Goal: Book appointment/travel/reservation

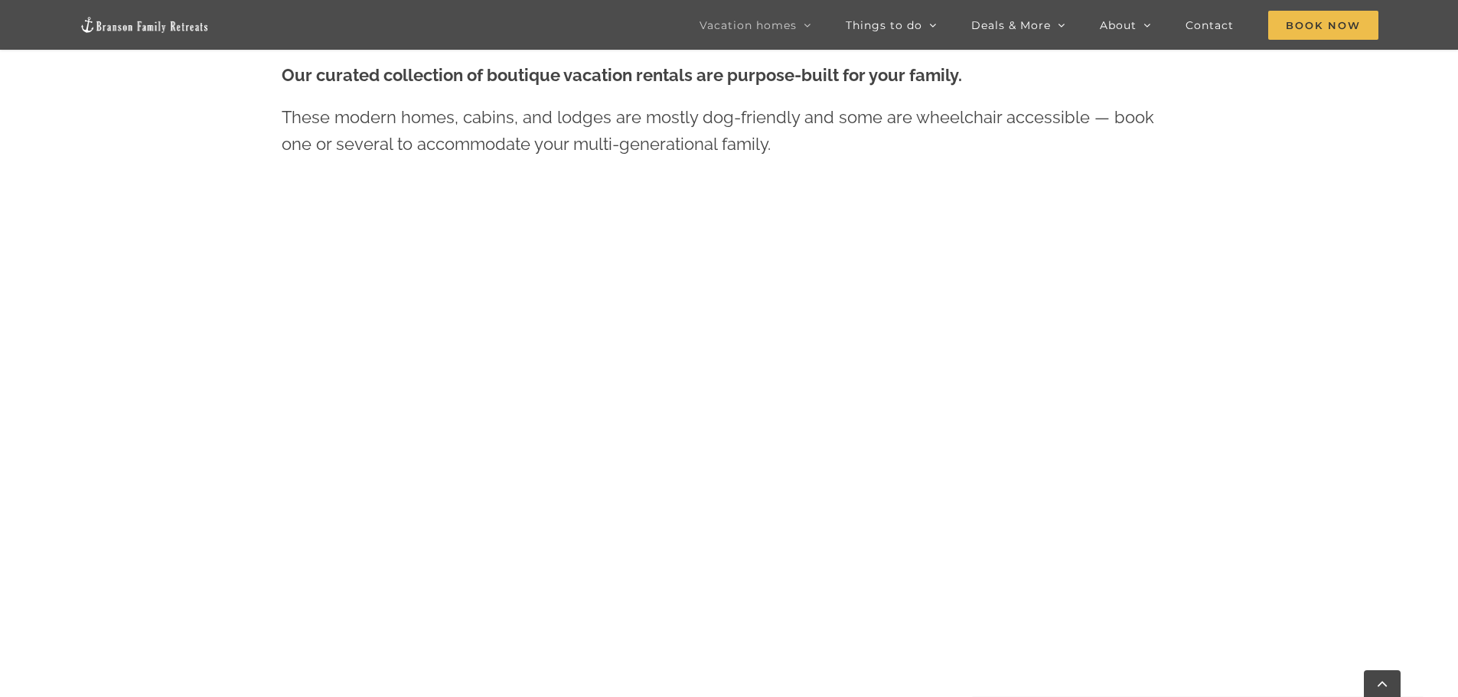
scroll to position [801, 0]
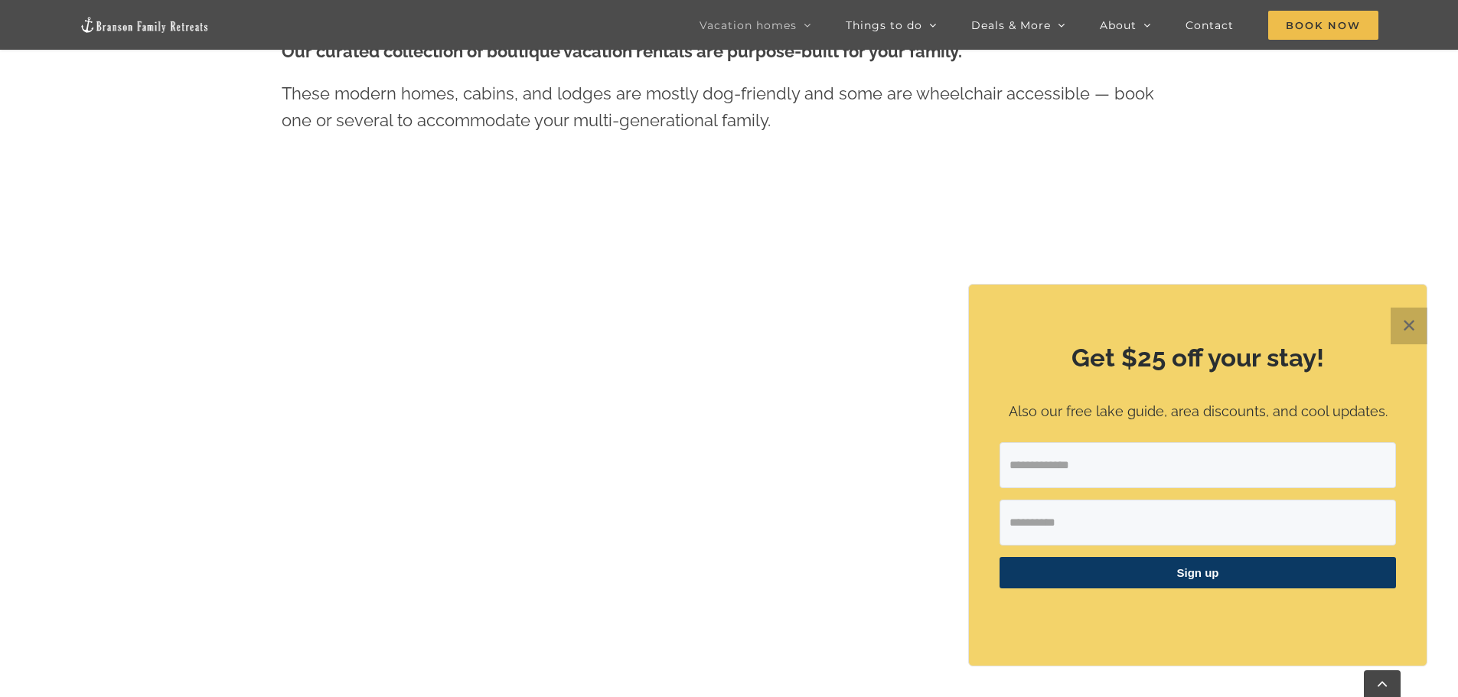
click at [1411, 321] on button "✕" at bounding box center [1408, 326] width 37 height 37
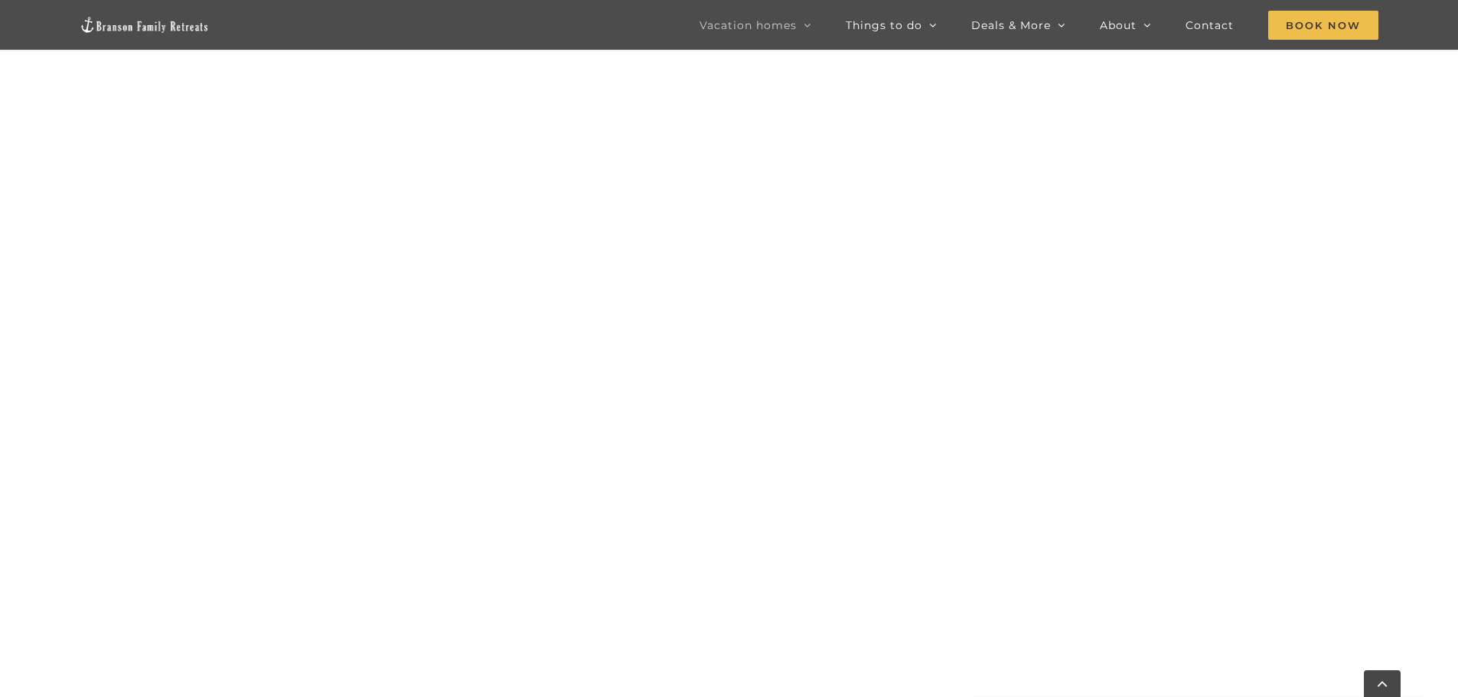
scroll to position [1445, 0]
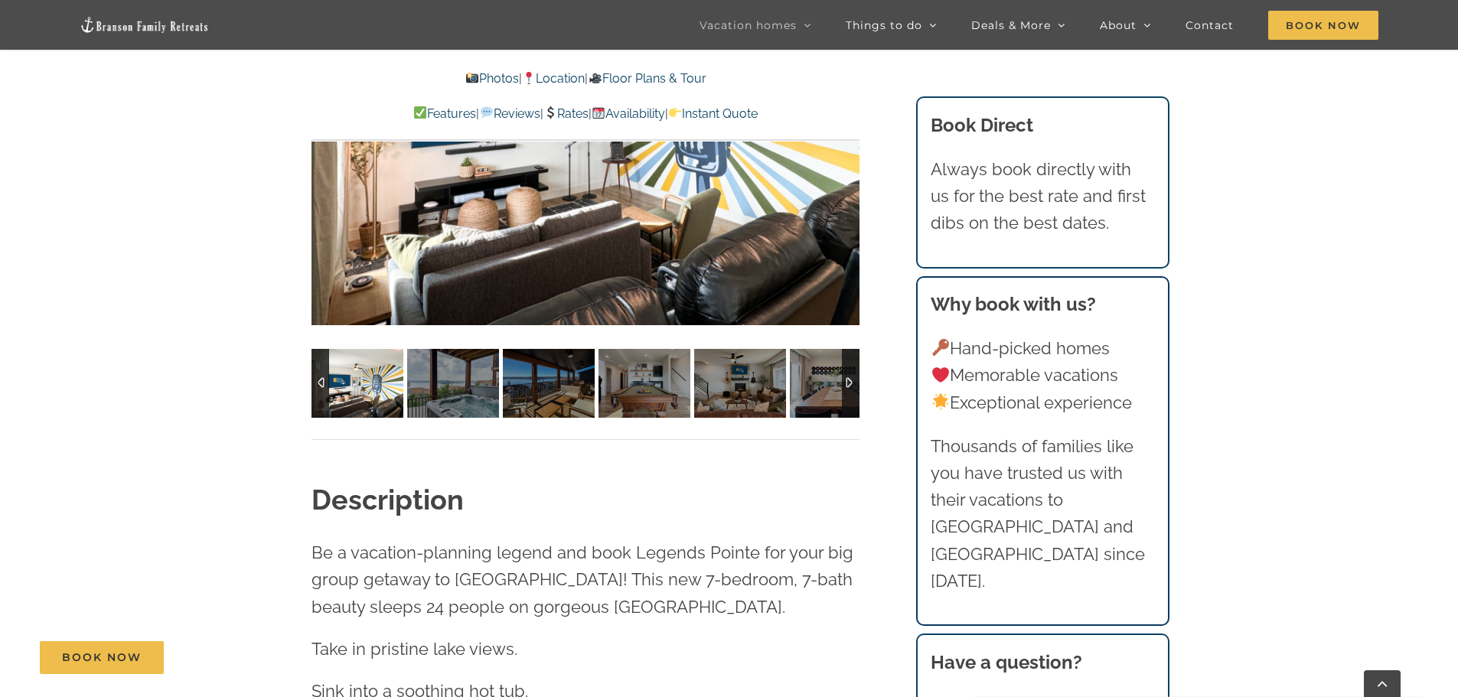
scroll to position [1089, 0]
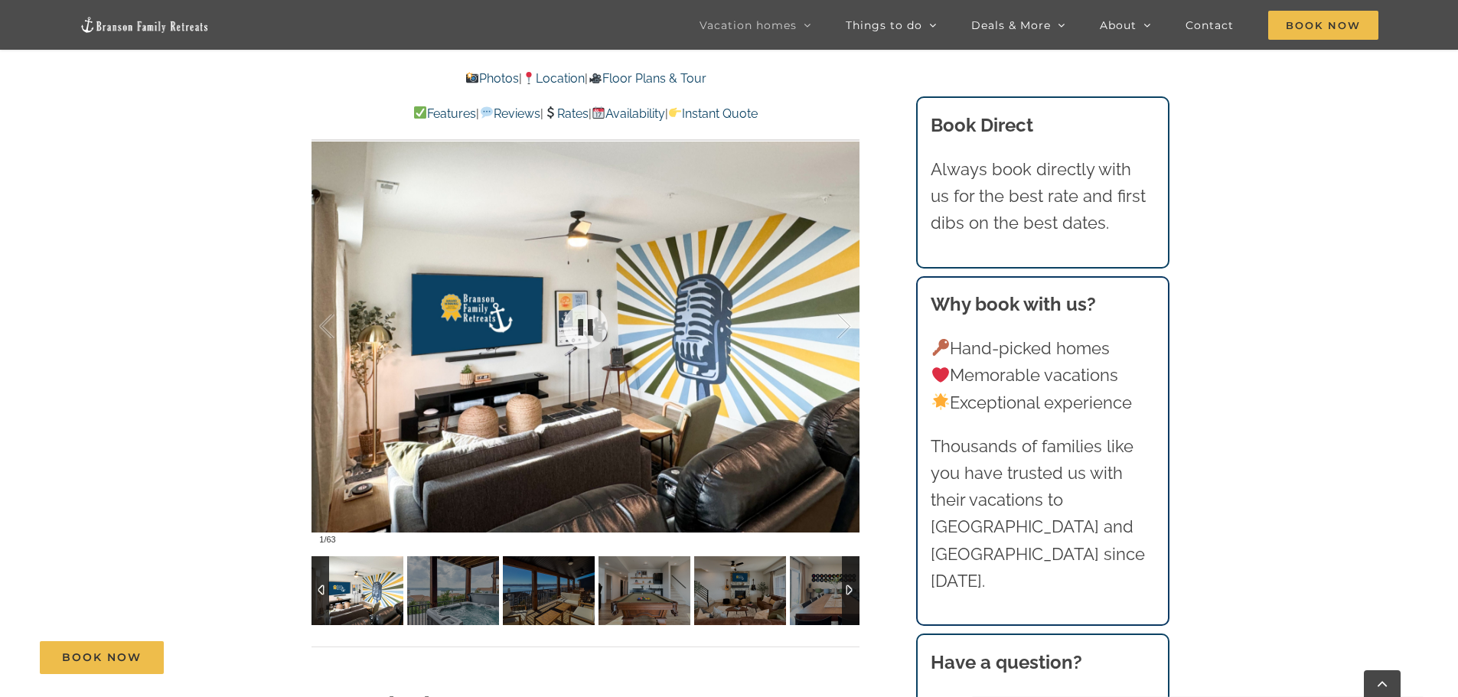
click at [715, 272] on div at bounding box center [585, 327] width 548 height 450
click at [842, 328] on div at bounding box center [827, 326] width 47 height 95
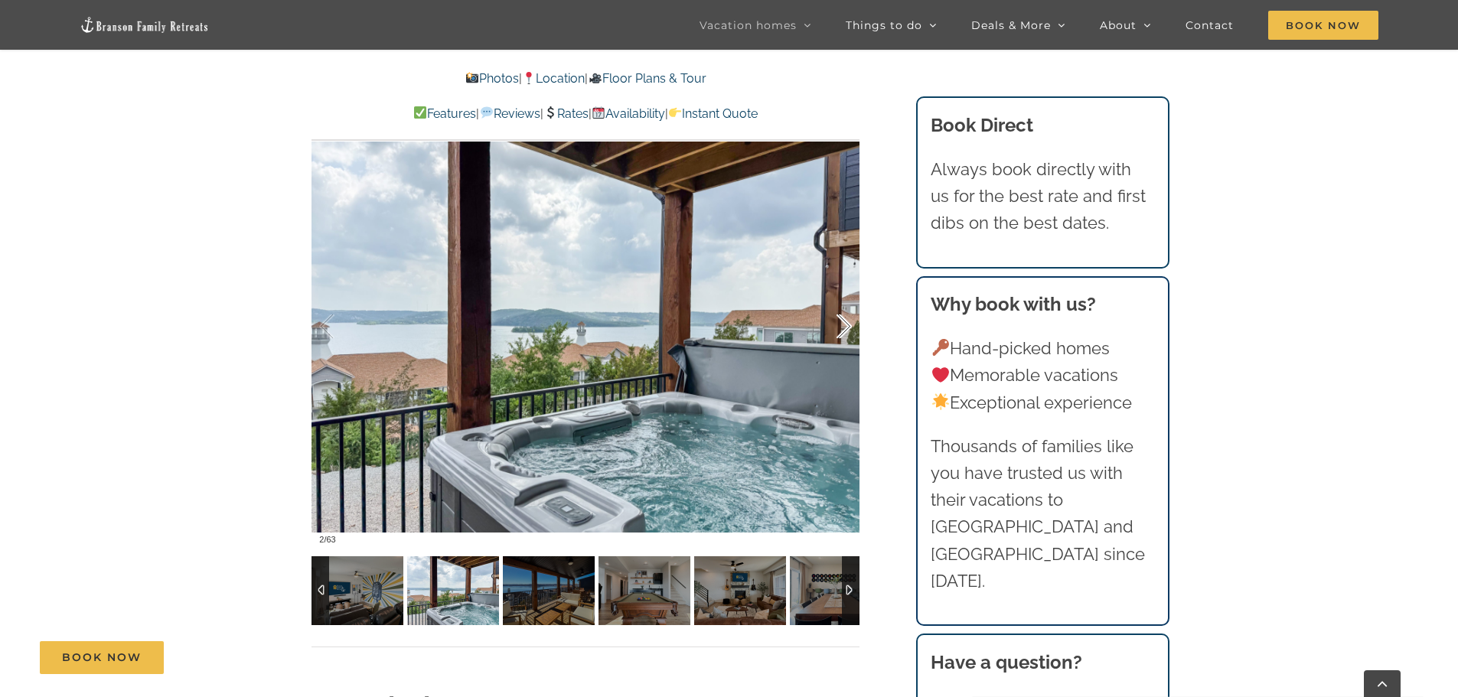
click at [840, 330] on div at bounding box center [827, 326] width 47 height 95
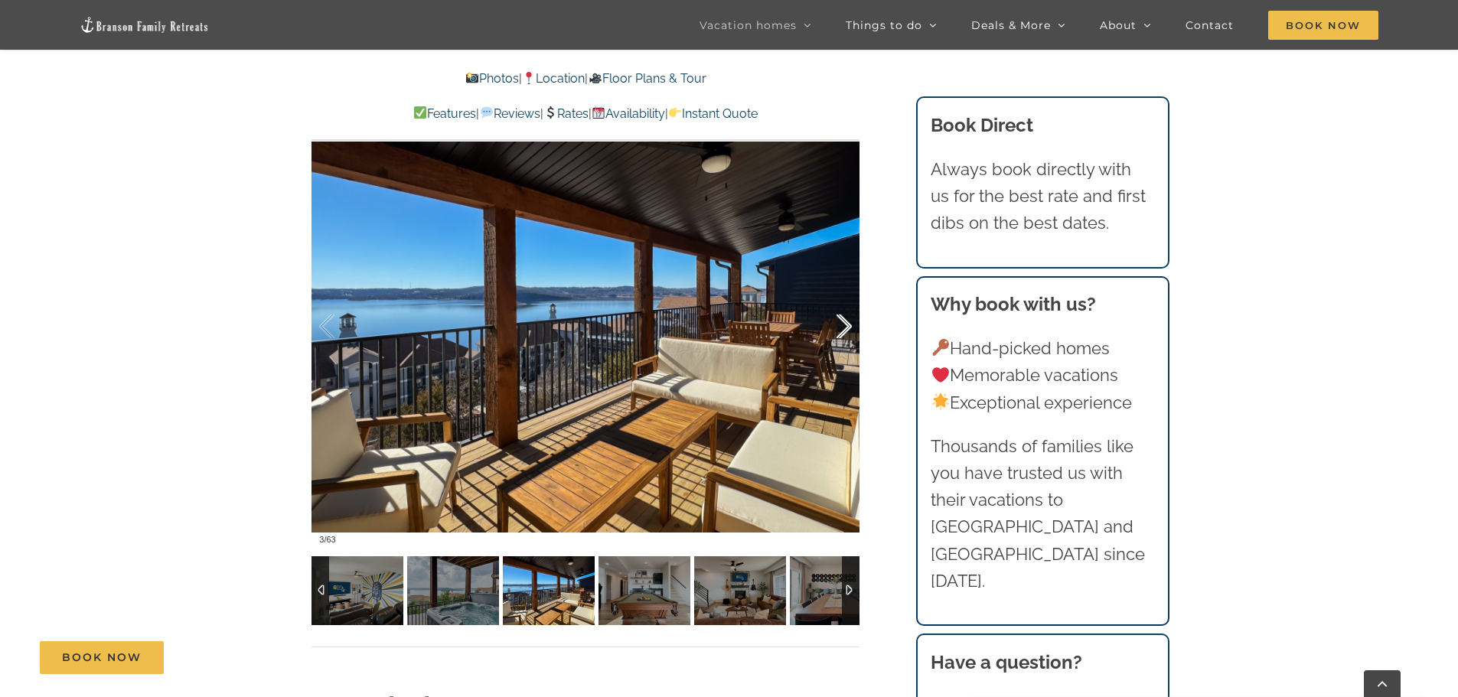
click at [840, 330] on div at bounding box center [827, 326] width 47 height 95
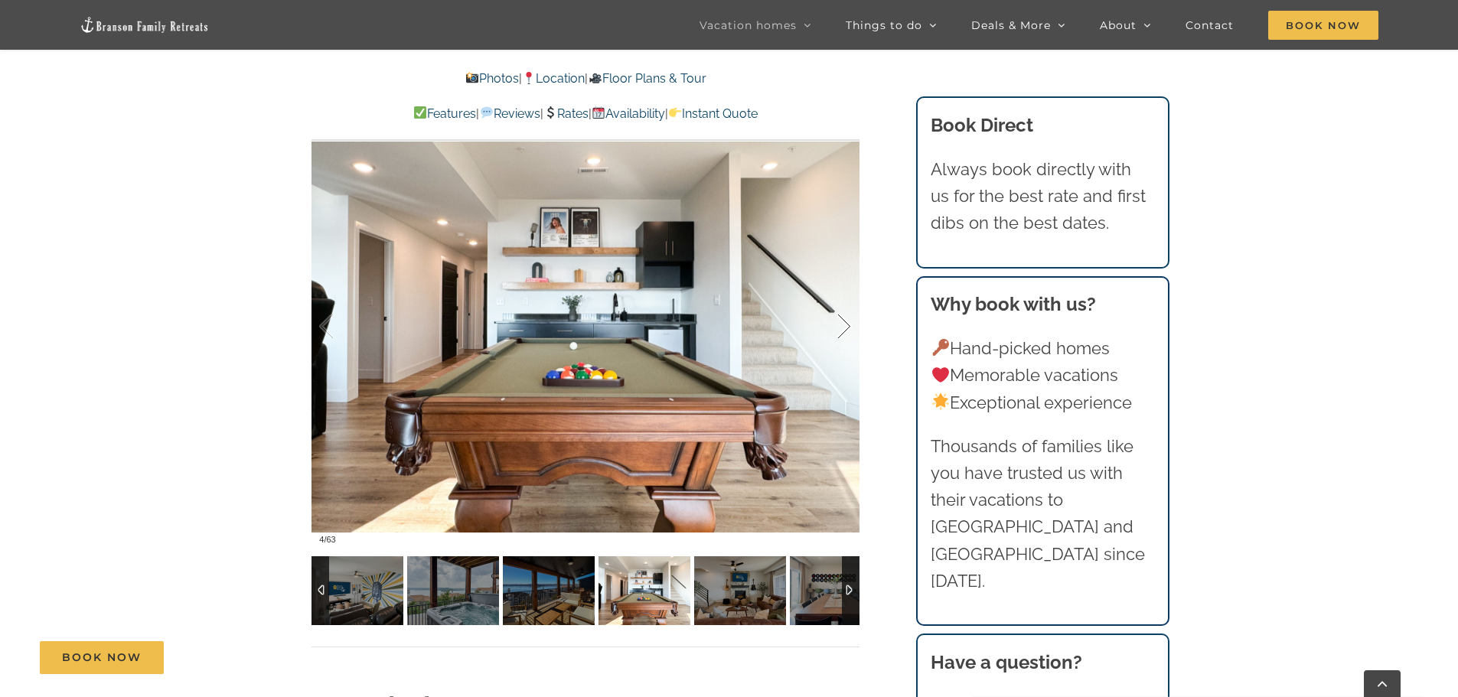
click at [840, 330] on div at bounding box center [827, 326] width 47 height 95
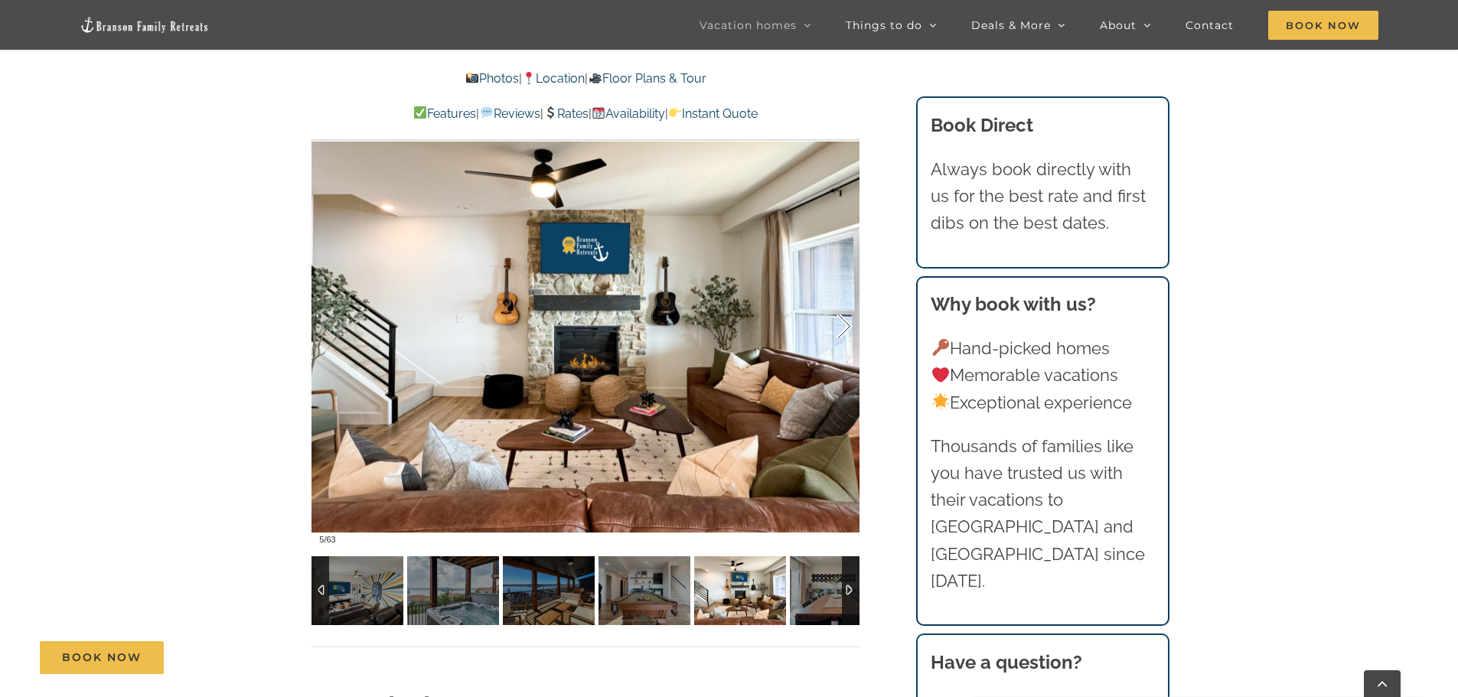
click at [841, 330] on div at bounding box center [827, 326] width 47 height 95
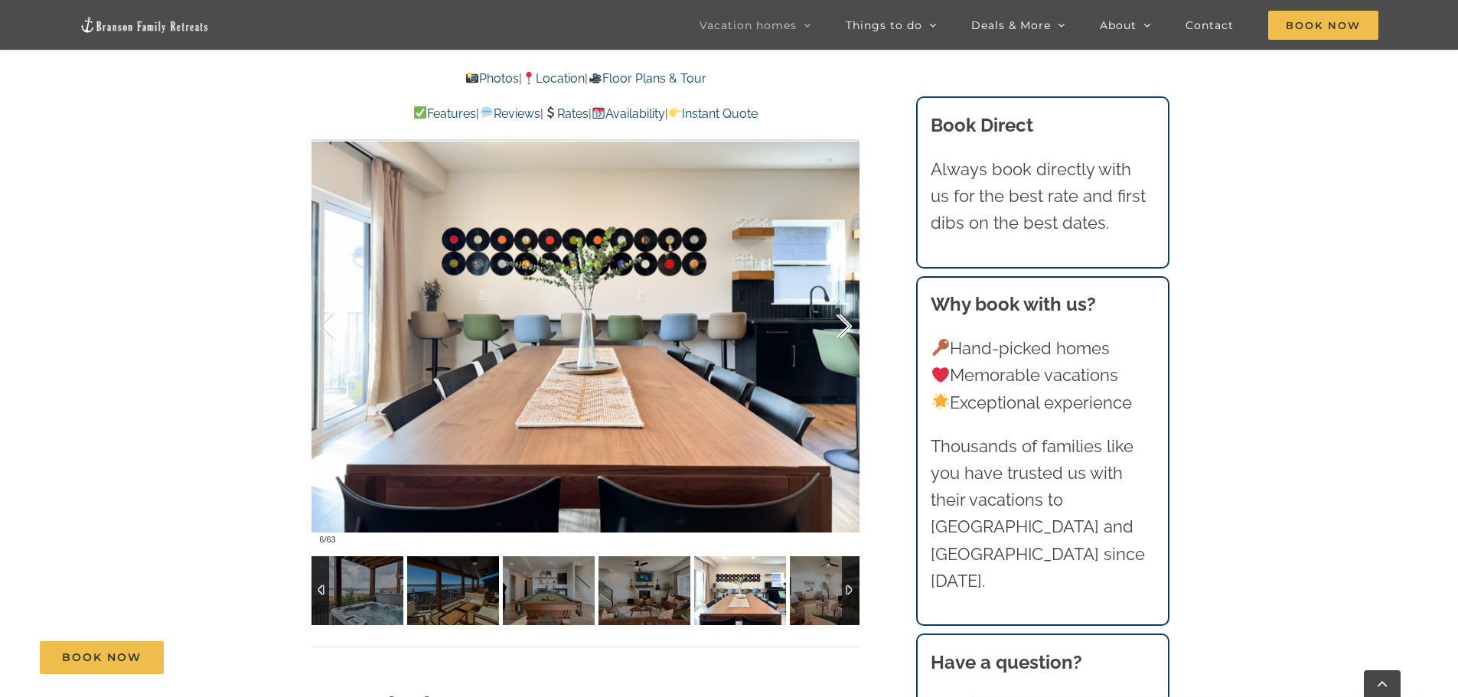
click at [841, 330] on div at bounding box center [827, 326] width 47 height 95
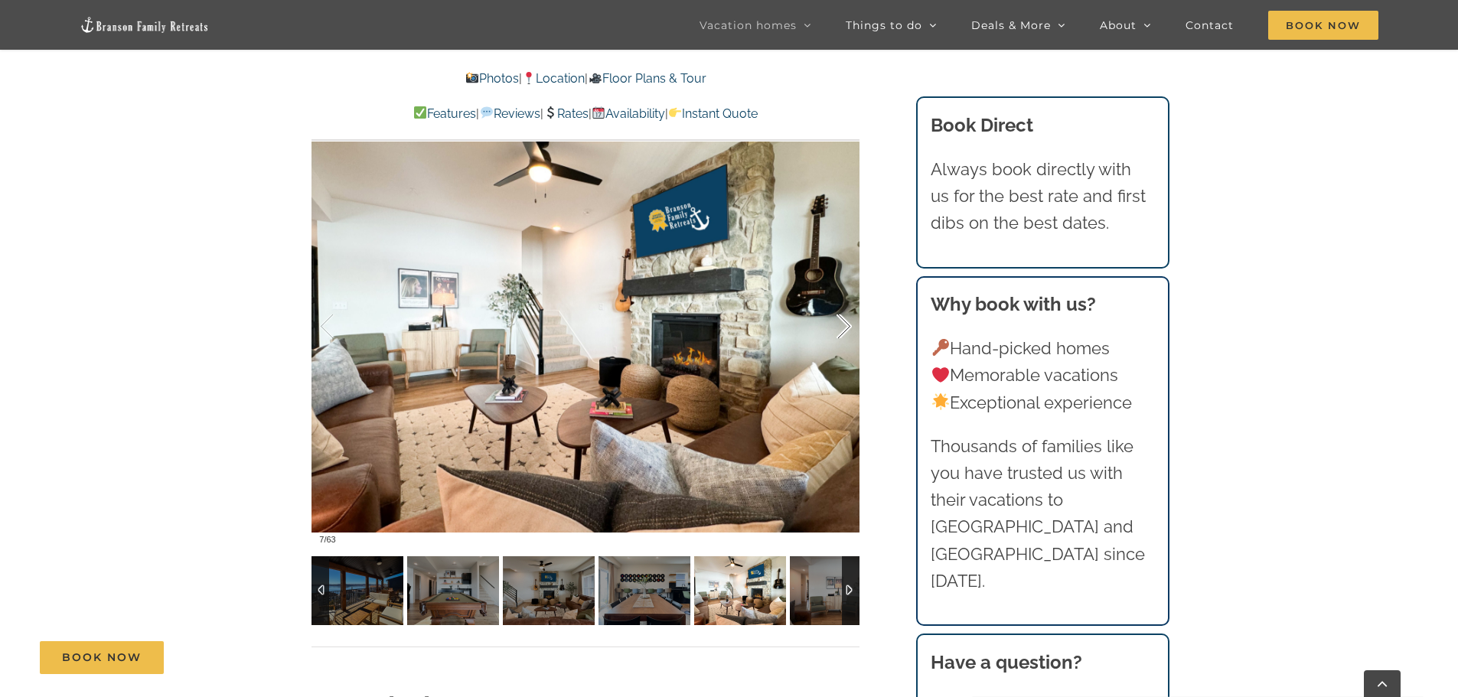
click at [841, 330] on div at bounding box center [827, 326] width 47 height 95
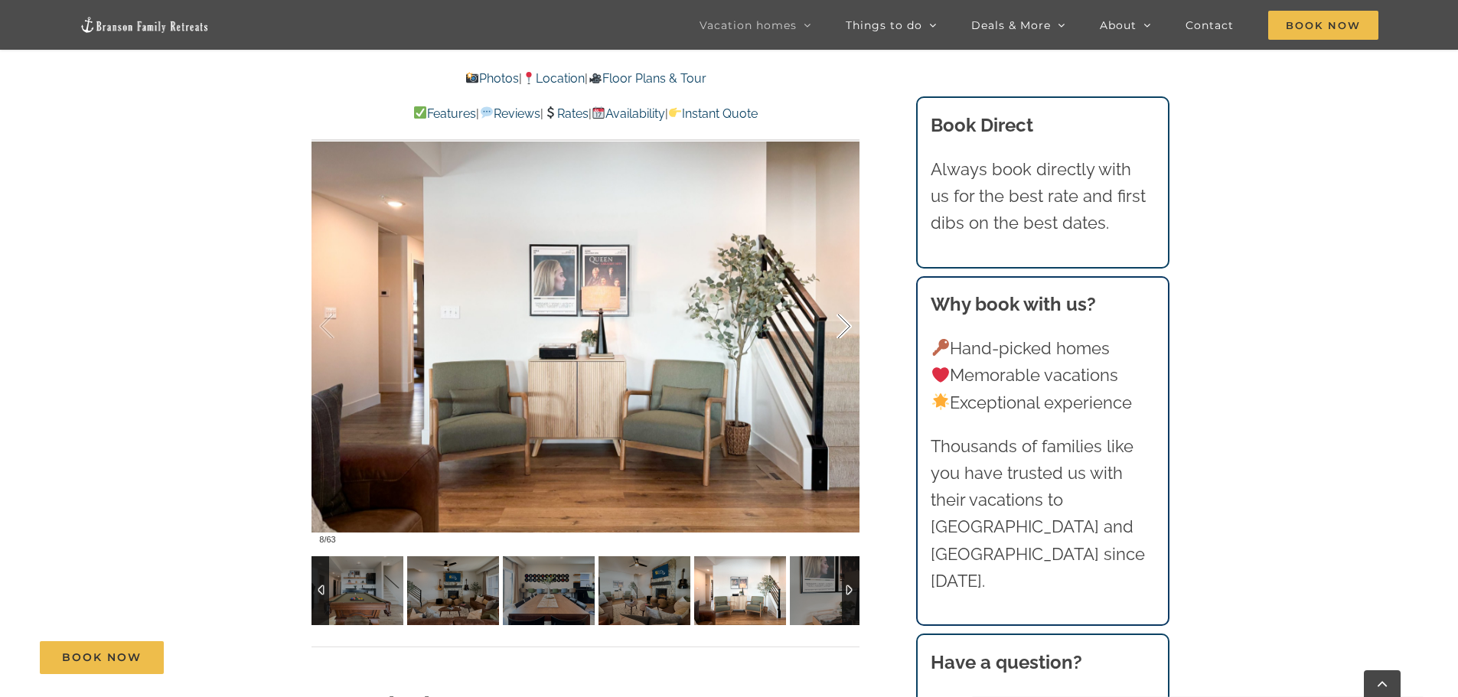
click at [841, 330] on div at bounding box center [827, 326] width 47 height 95
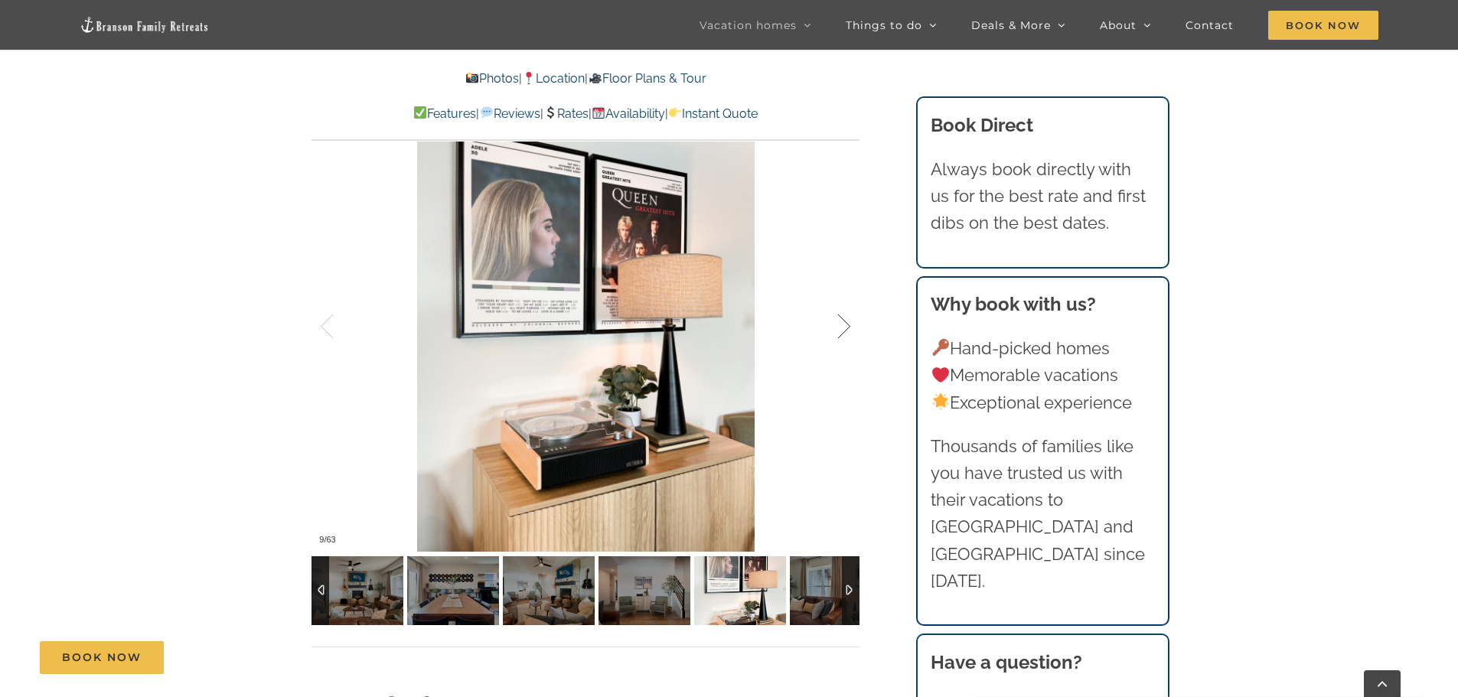
click at [841, 331] on div at bounding box center [827, 326] width 47 height 95
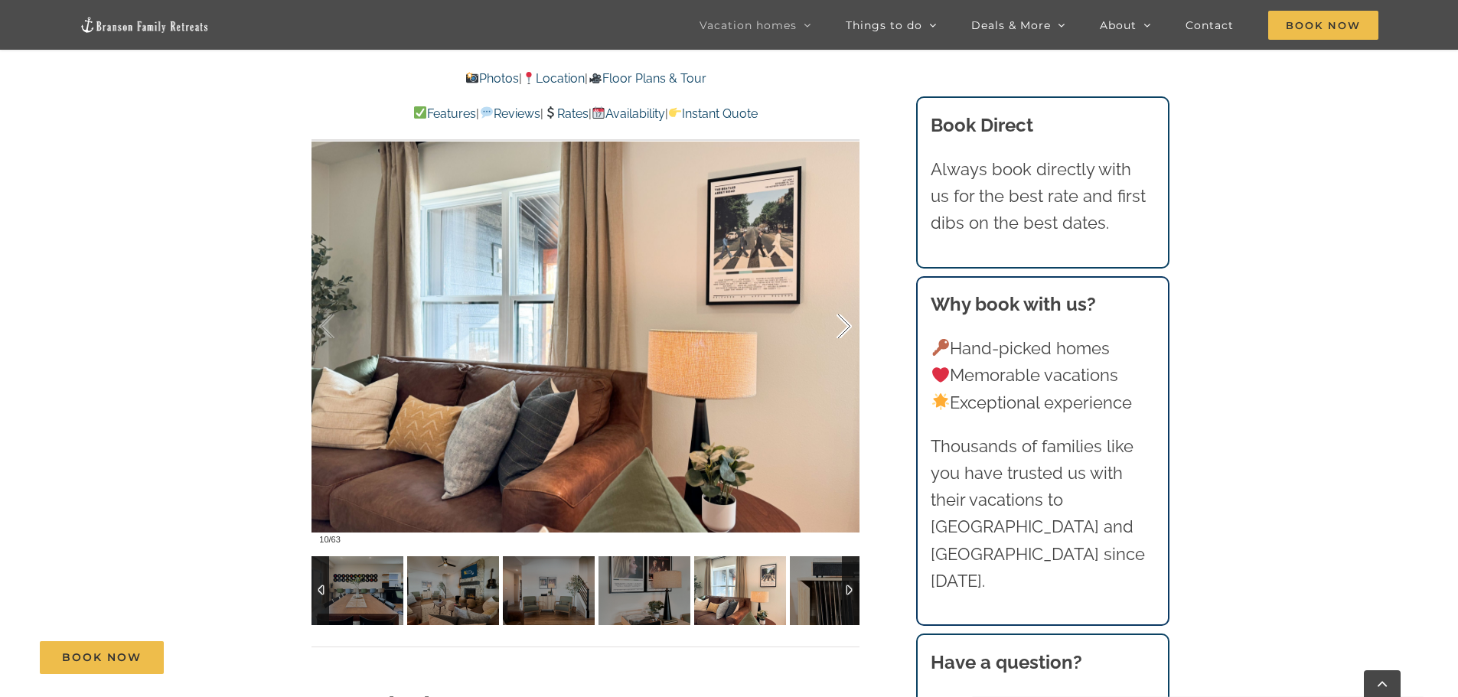
click at [841, 331] on div at bounding box center [827, 326] width 47 height 95
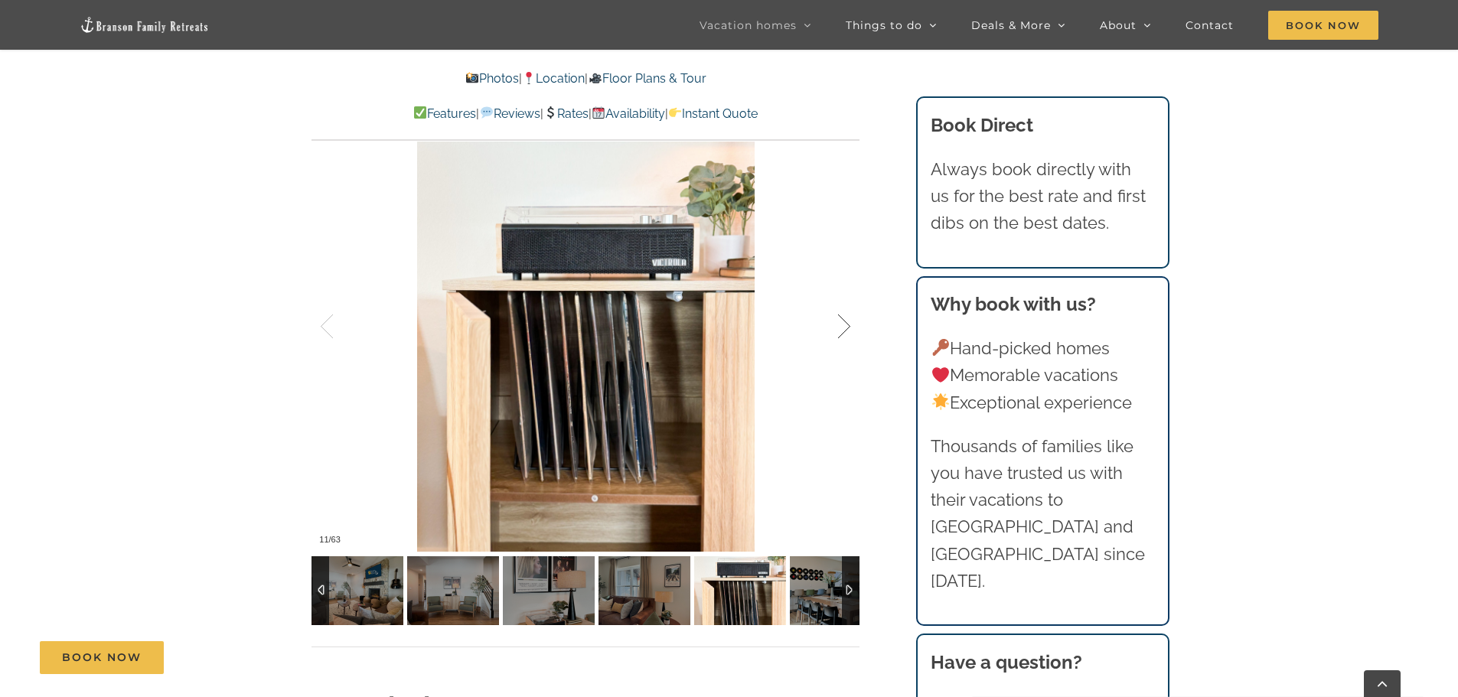
click at [841, 331] on div at bounding box center [827, 326] width 47 height 95
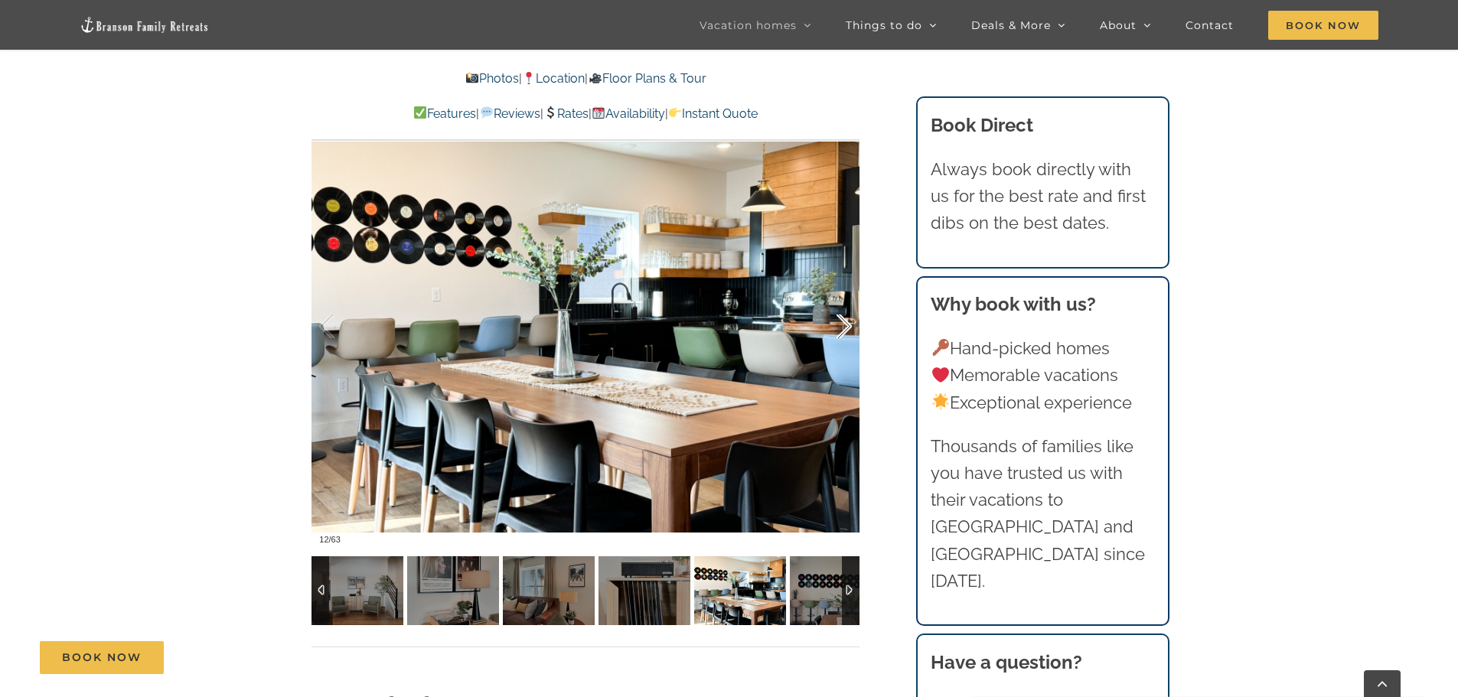
click at [841, 331] on div at bounding box center [827, 326] width 47 height 95
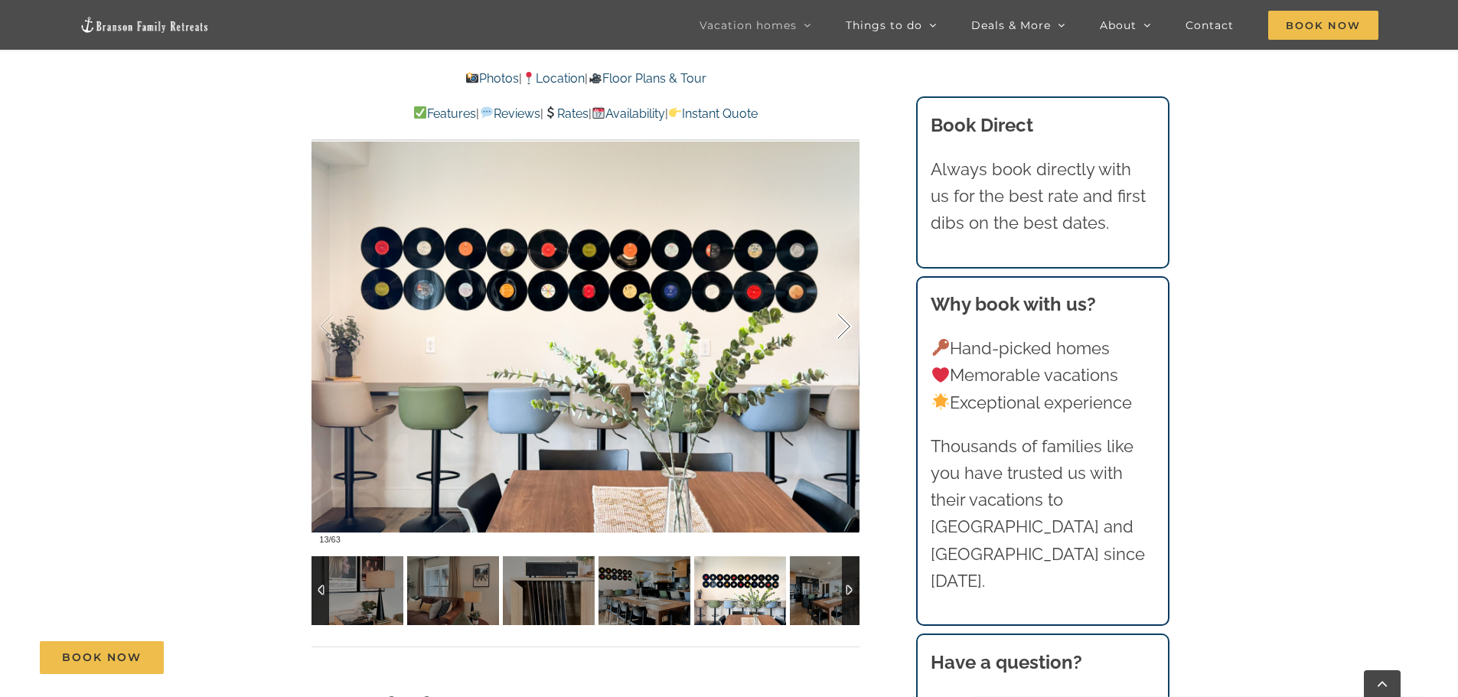
click at [841, 331] on div at bounding box center [827, 326] width 47 height 95
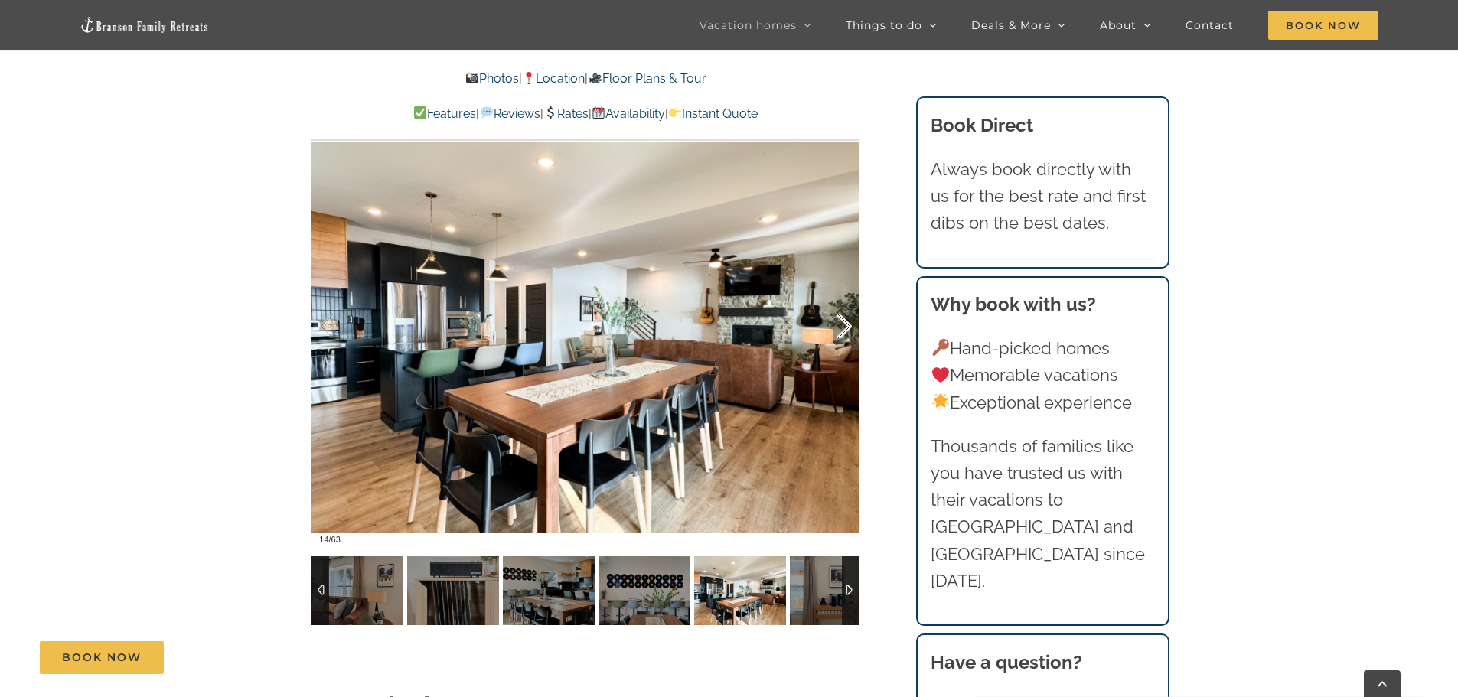
click at [841, 331] on div at bounding box center [827, 326] width 47 height 95
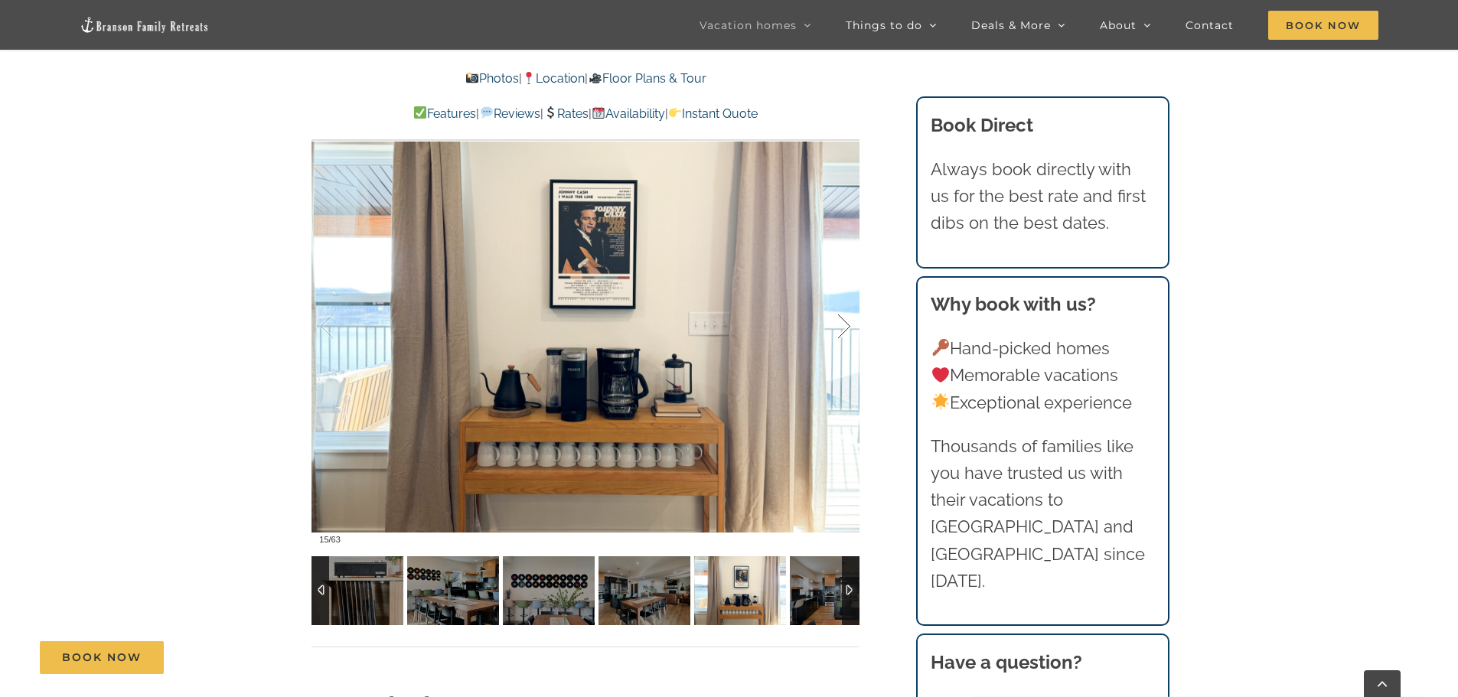
click at [841, 331] on div at bounding box center [827, 326] width 47 height 95
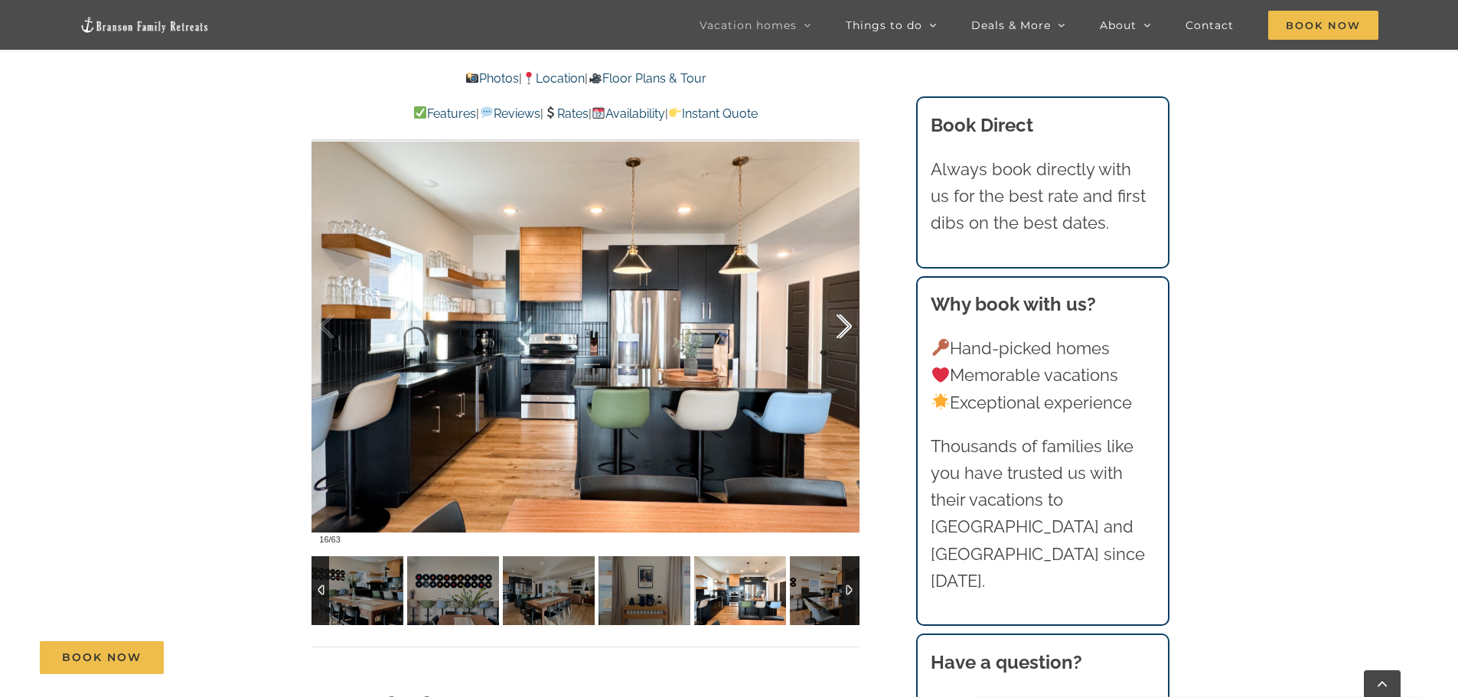
click at [841, 331] on div at bounding box center [827, 326] width 47 height 95
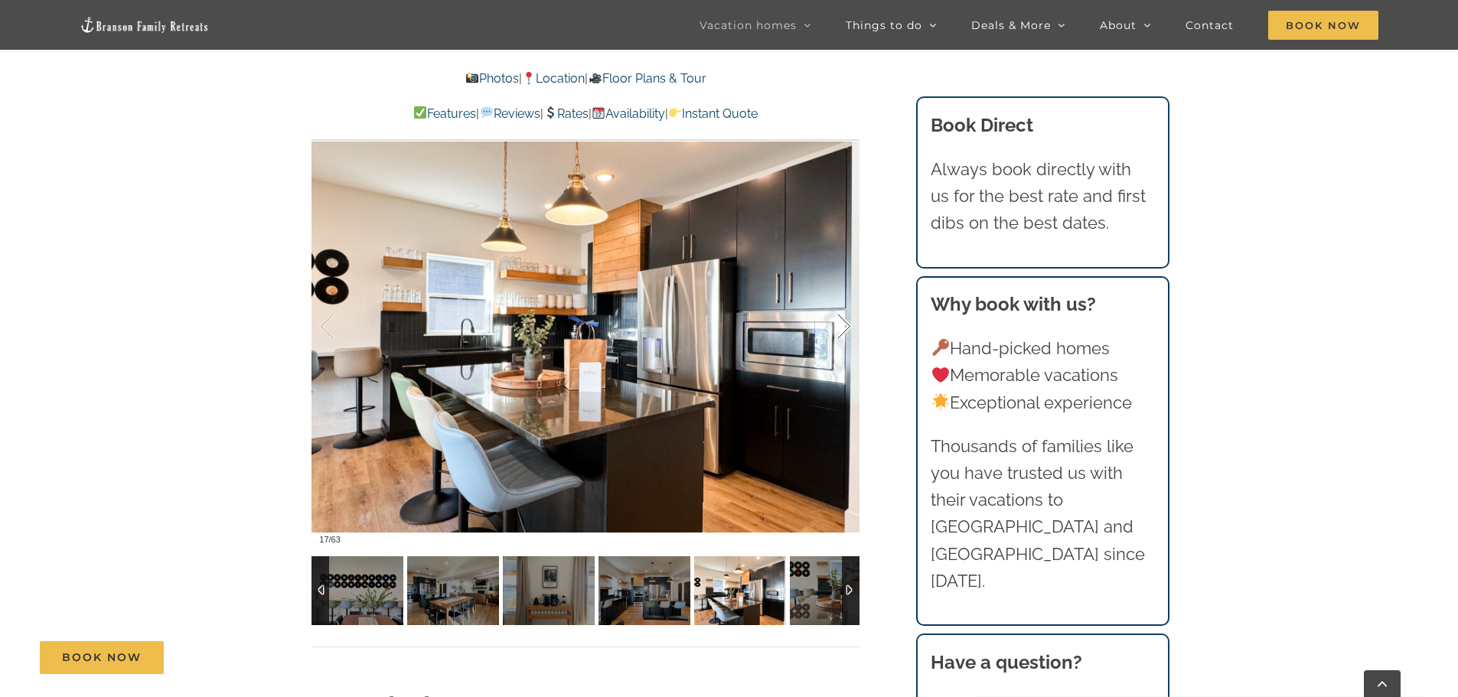
click at [841, 331] on div at bounding box center [827, 326] width 47 height 95
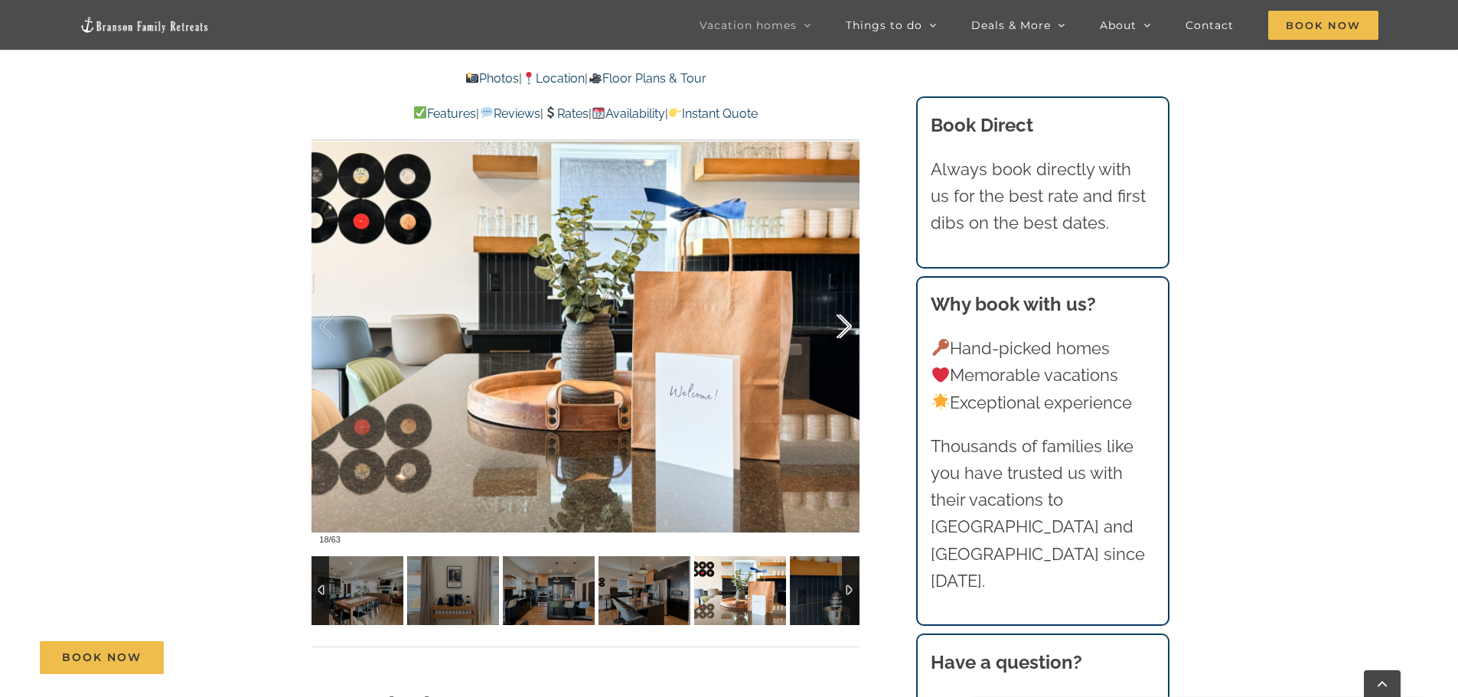
click at [841, 331] on div at bounding box center [827, 326] width 47 height 95
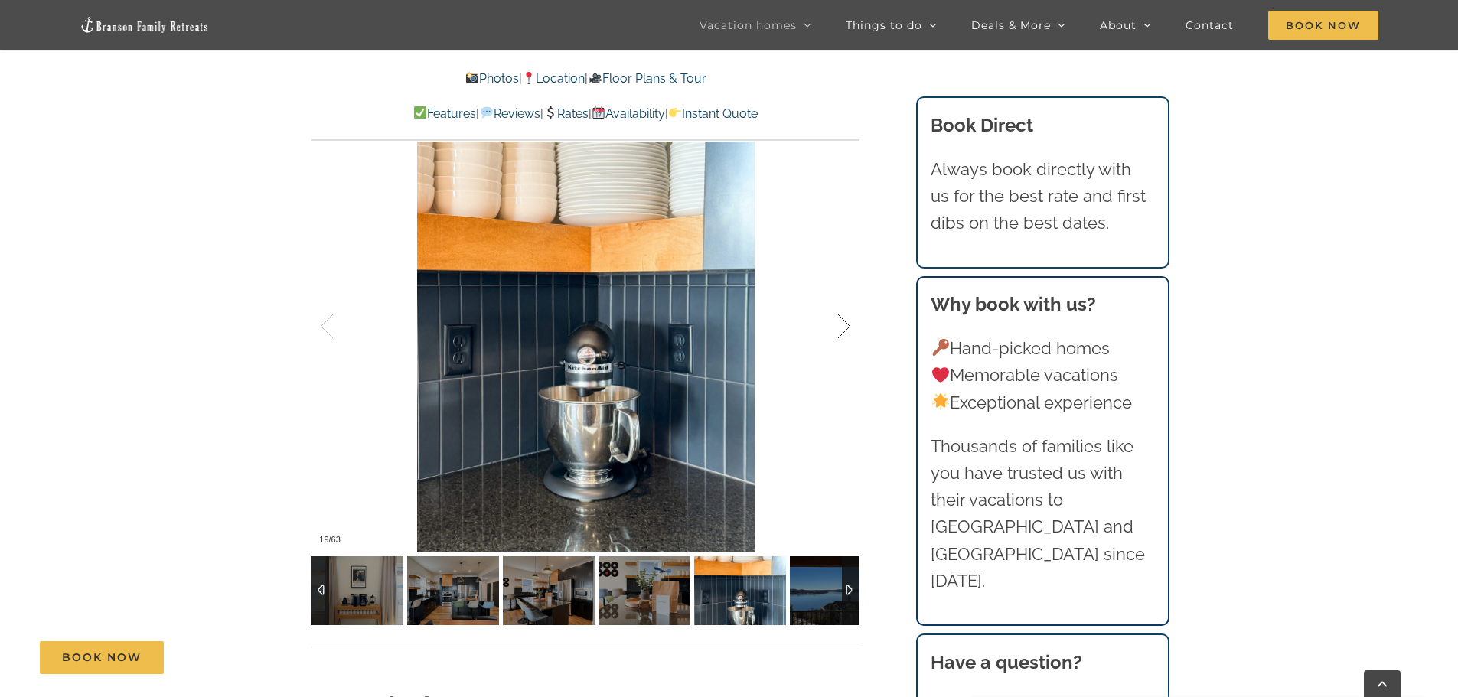
click at [841, 331] on div at bounding box center [827, 326] width 47 height 95
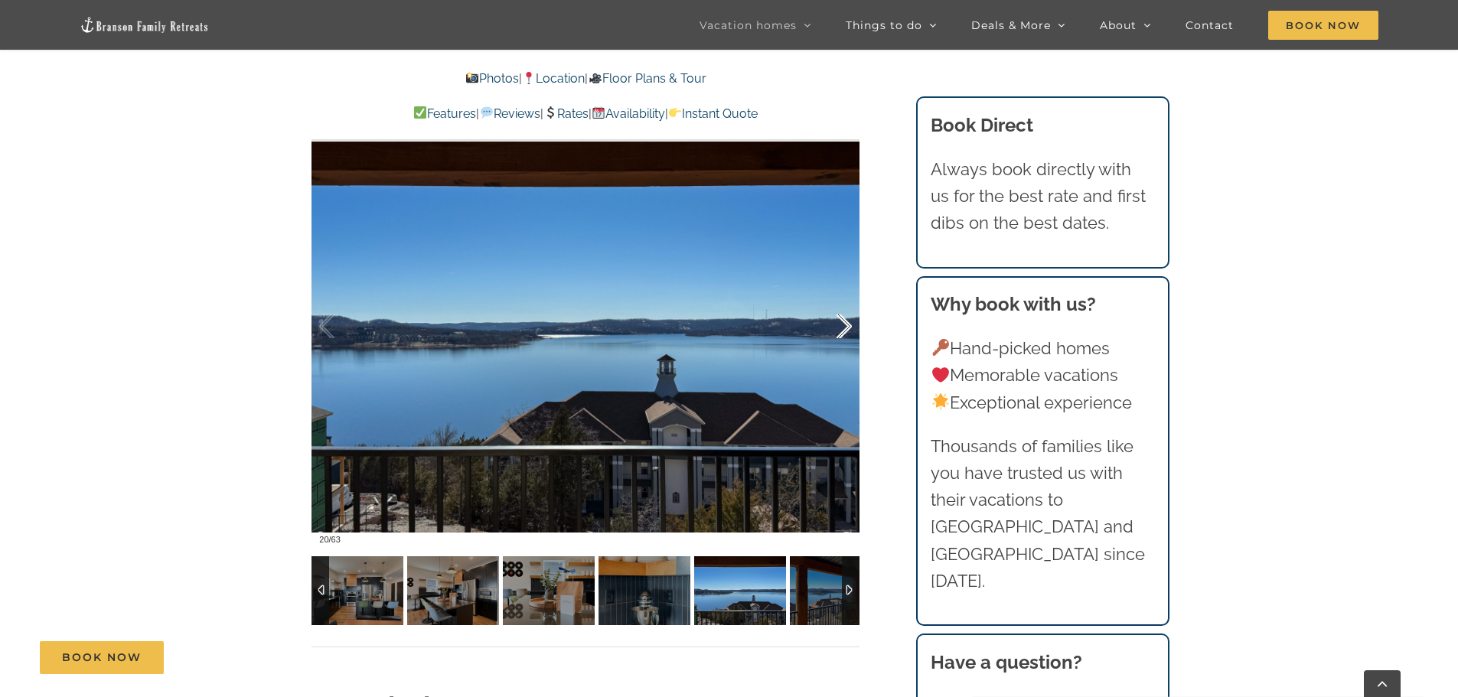
click at [841, 331] on div at bounding box center [827, 326] width 47 height 95
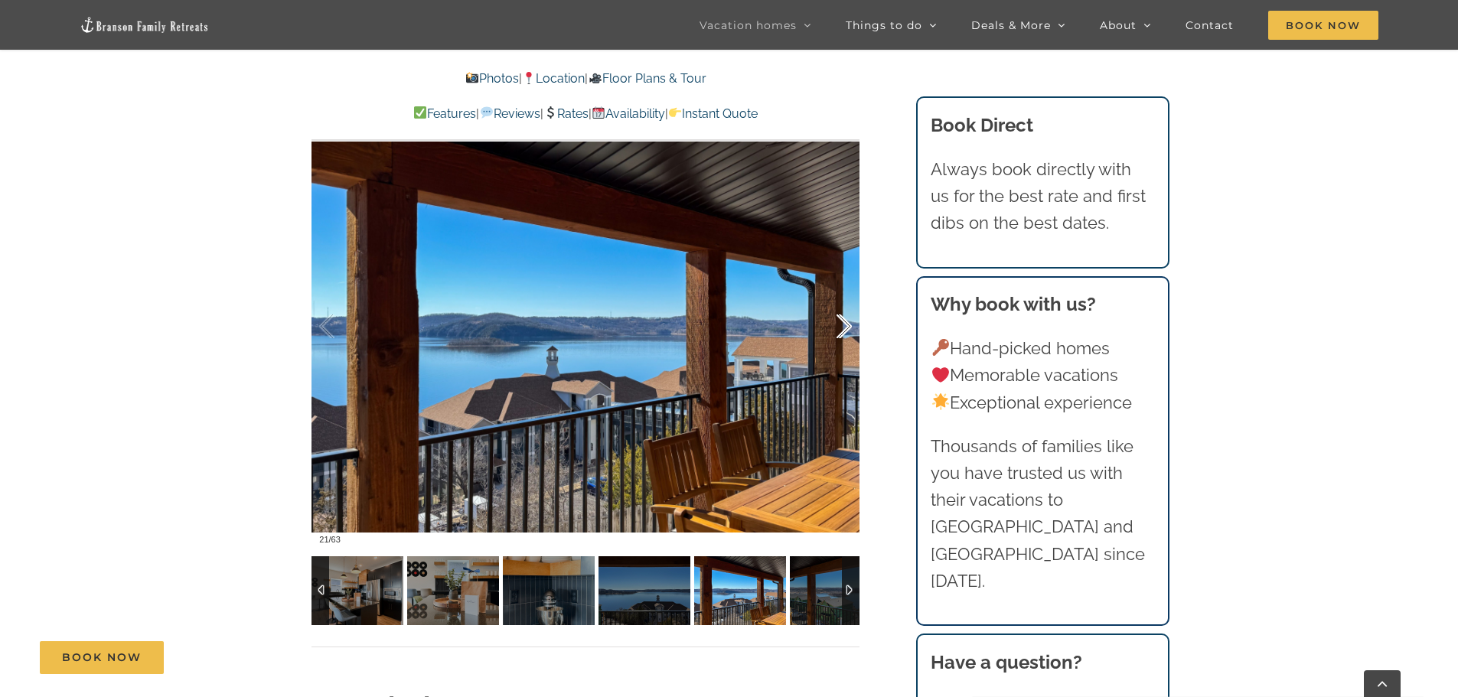
click at [841, 331] on div at bounding box center [827, 326] width 47 height 95
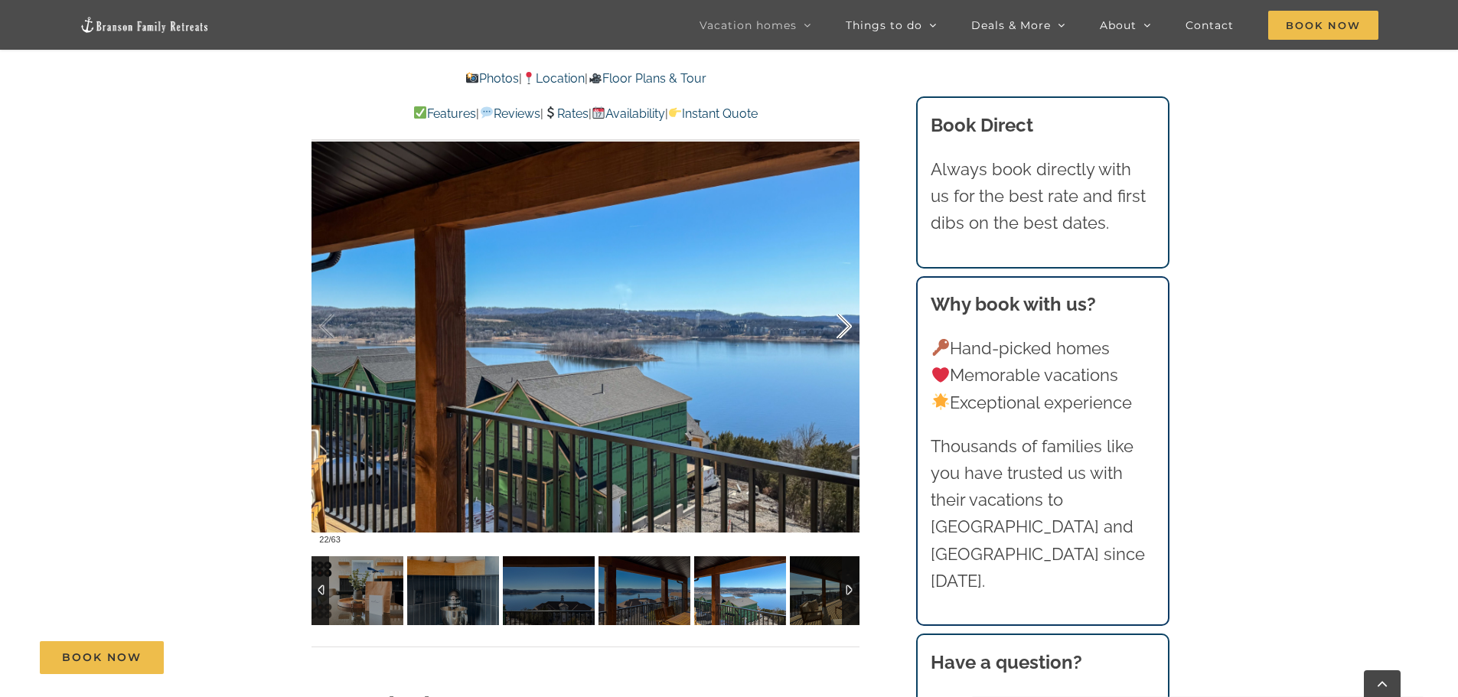
click at [841, 331] on div at bounding box center [827, 326] width 47 height 95
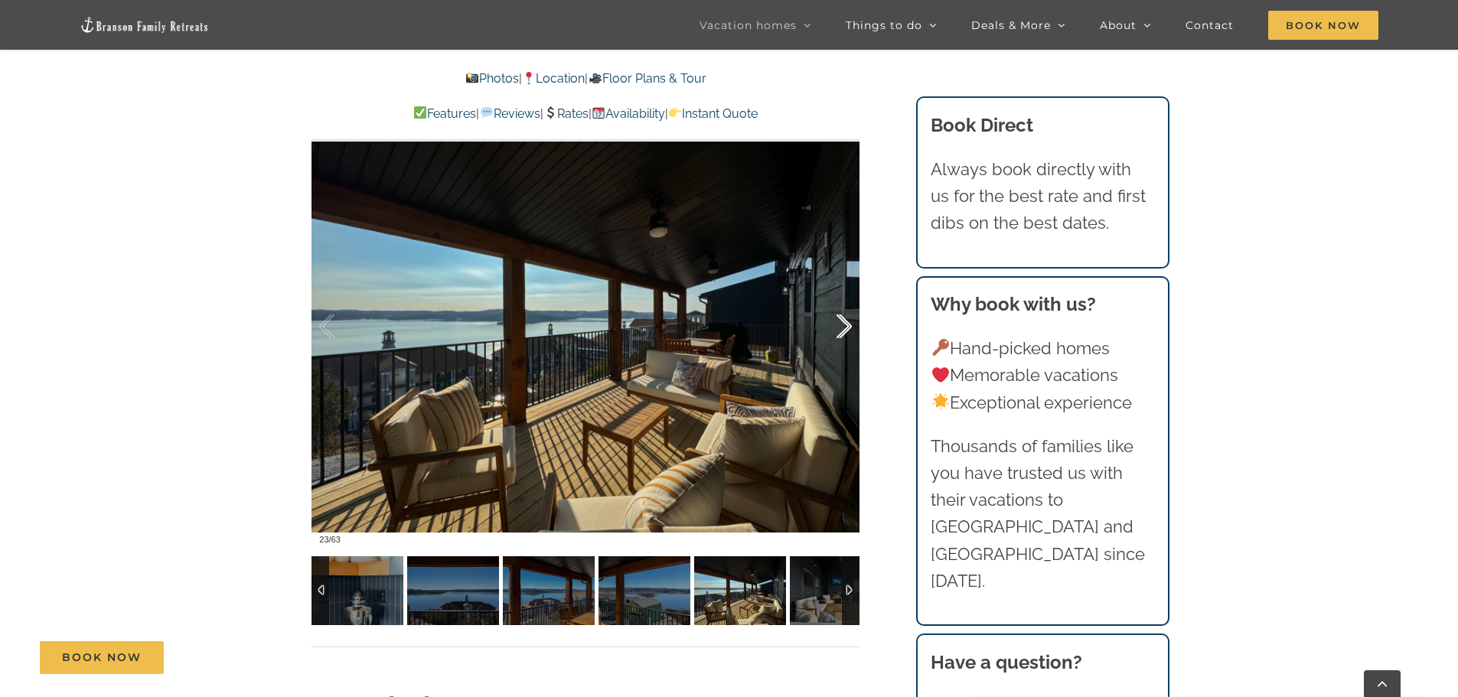
click at [841, 331] on div at bounding box center [827, 326] width 47 height 95
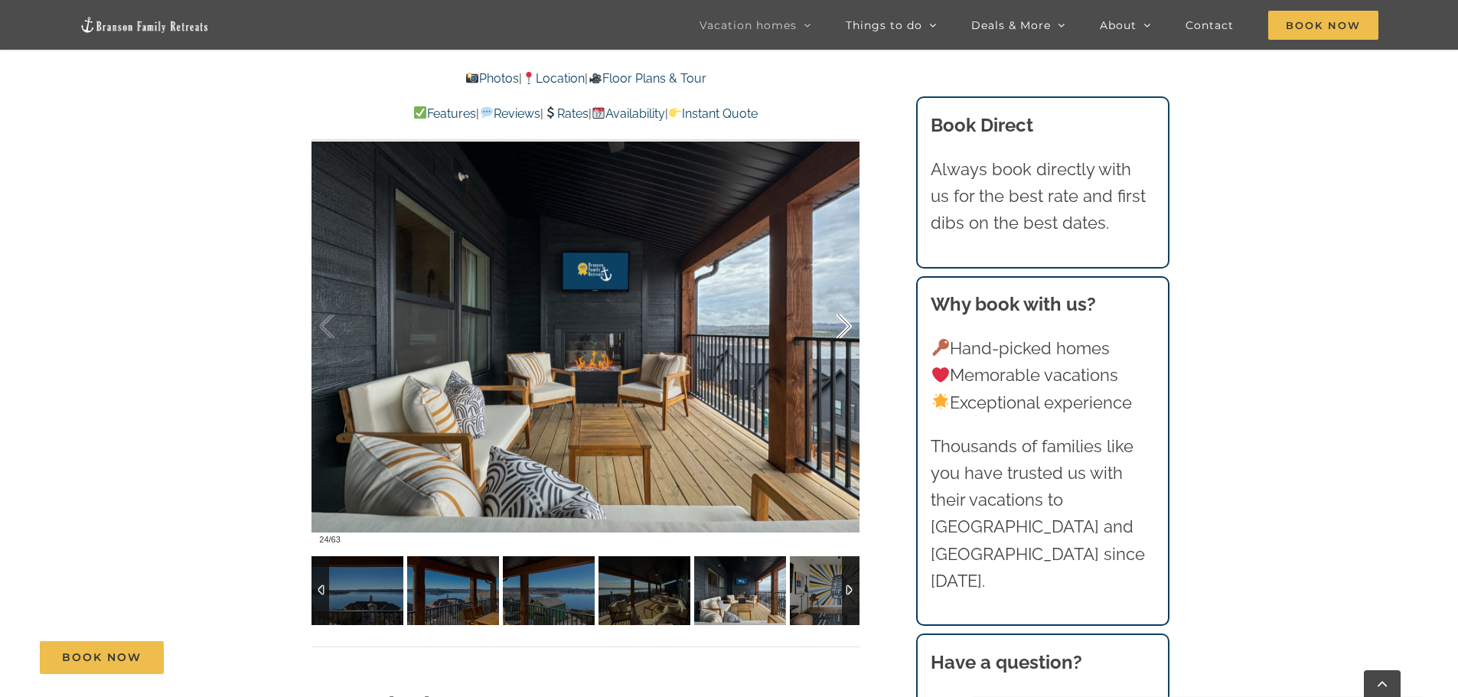
click at [841, 331] on div at bounding box center [827, 326] width 47 height 95
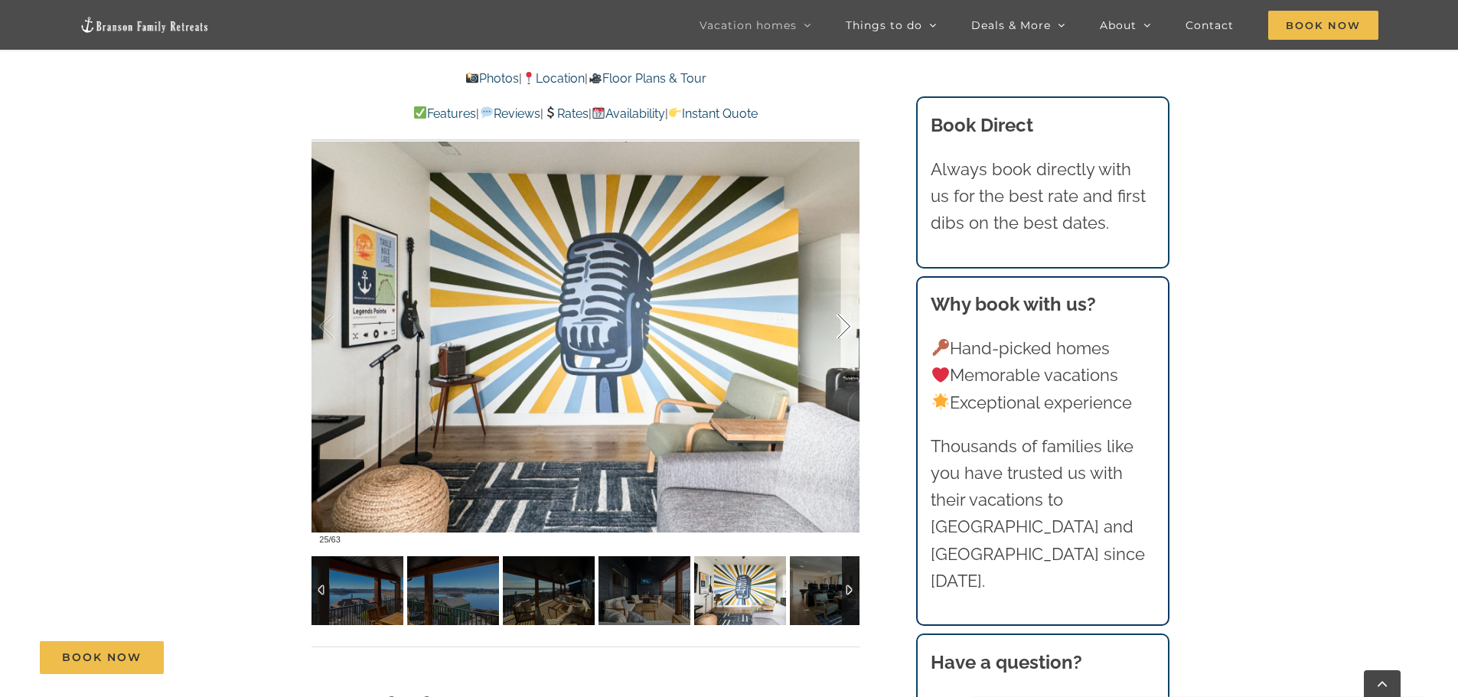
click at [841, 331] on div at bounding box center [827, 326] width 47 height 95
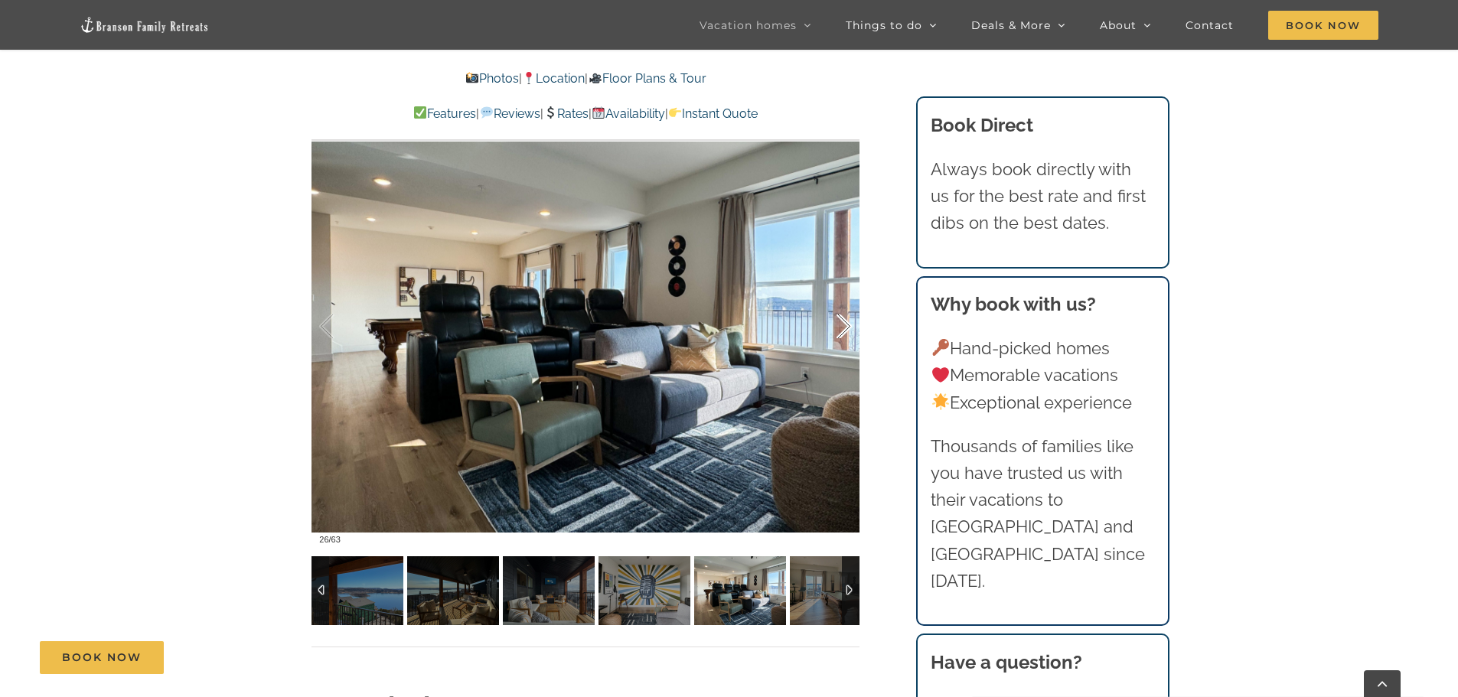
click at [841, 331] on div at bounding box center [827, 326] width 47 height 95
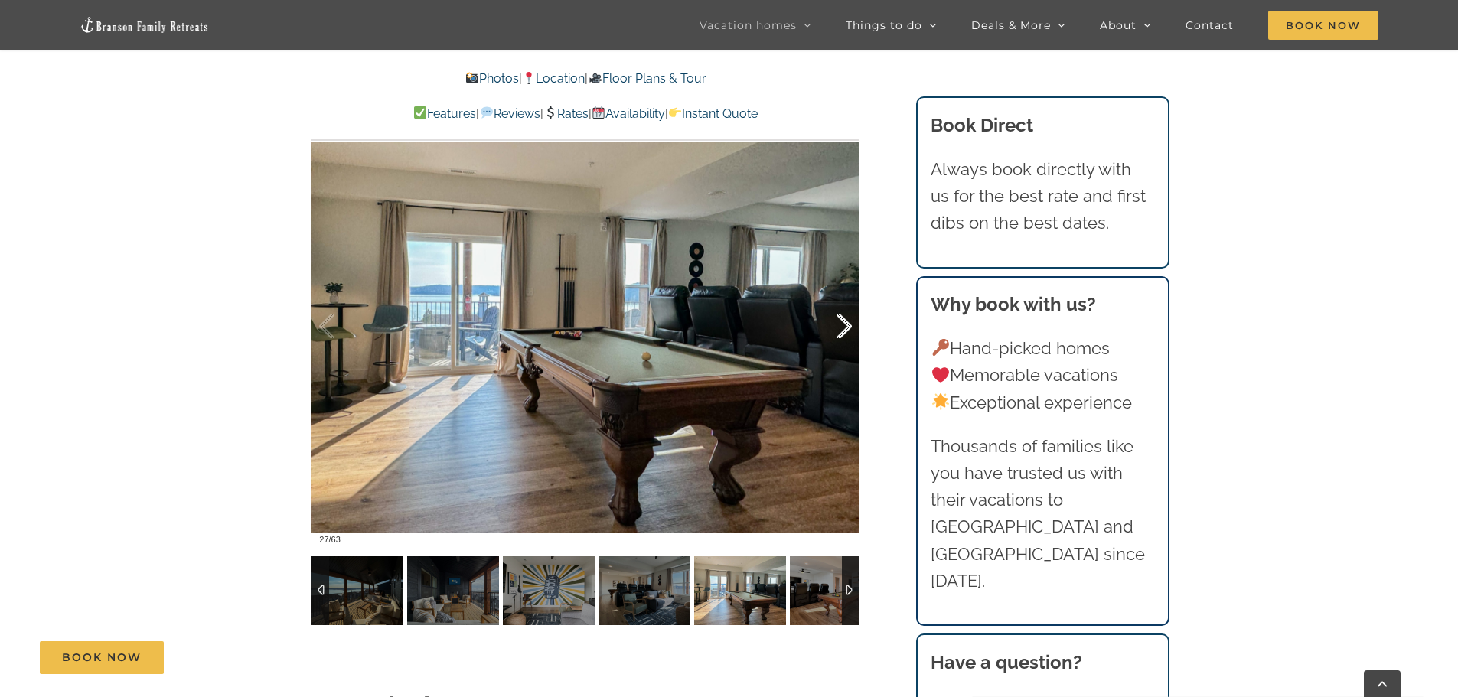
click at [841, 331] on div at bounding box center [827, 326] width 47 height 95
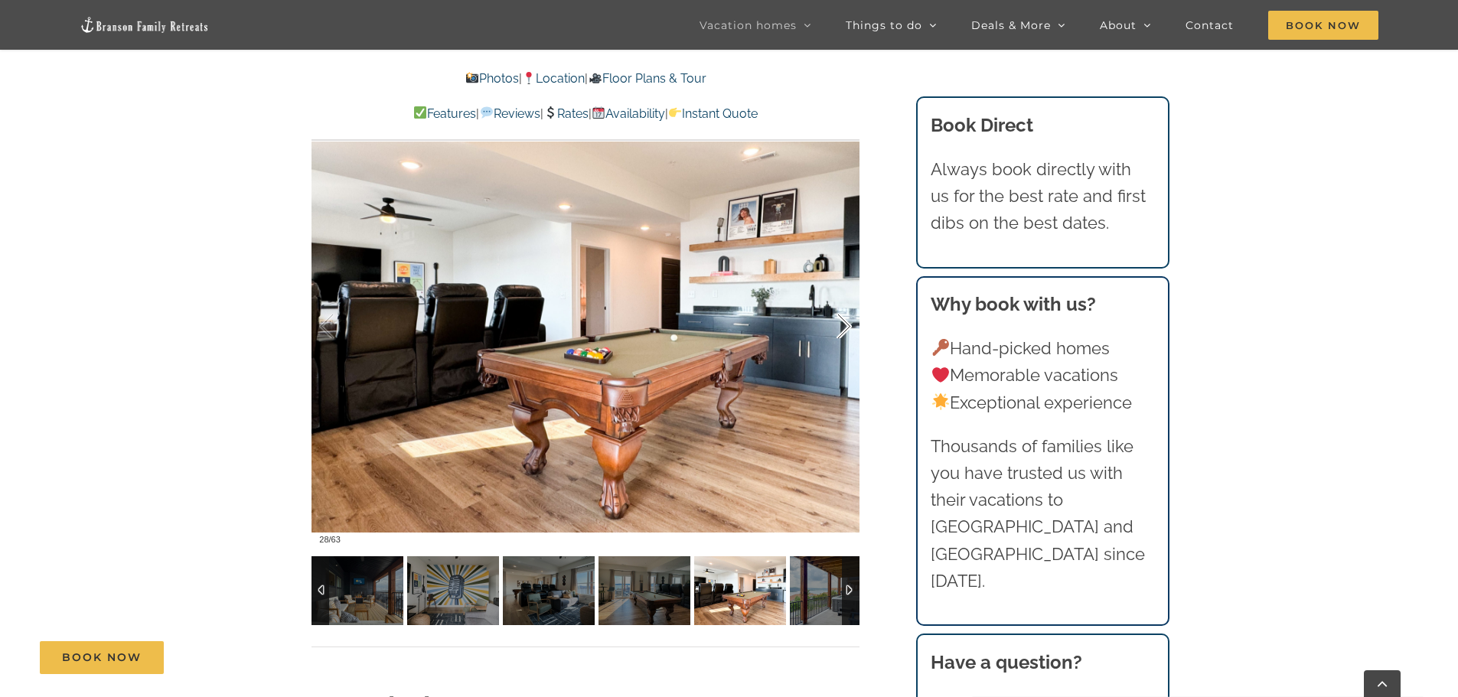
click at [841, 331] on div at bounding box center [827, 326] width 47 height 95
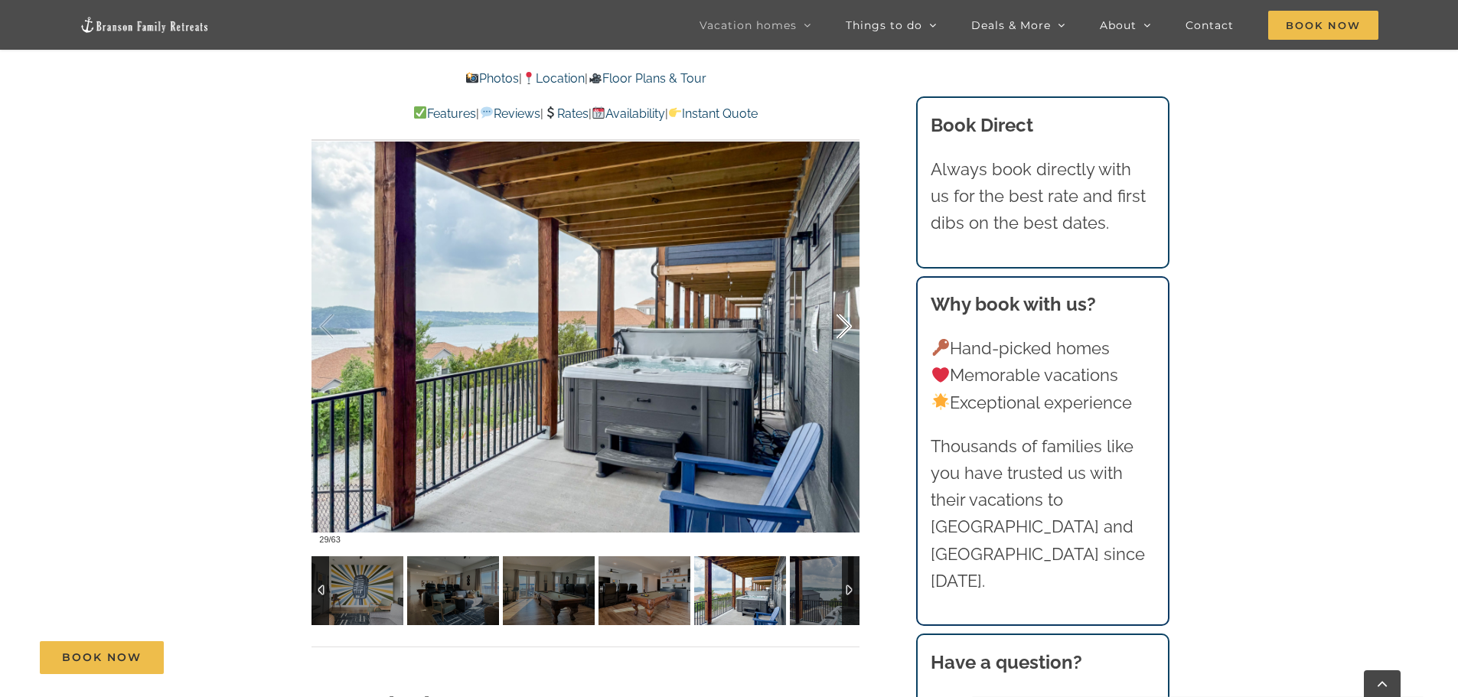
click at [841, 331] on div at bounding box center [827, 326] width 47 height 95
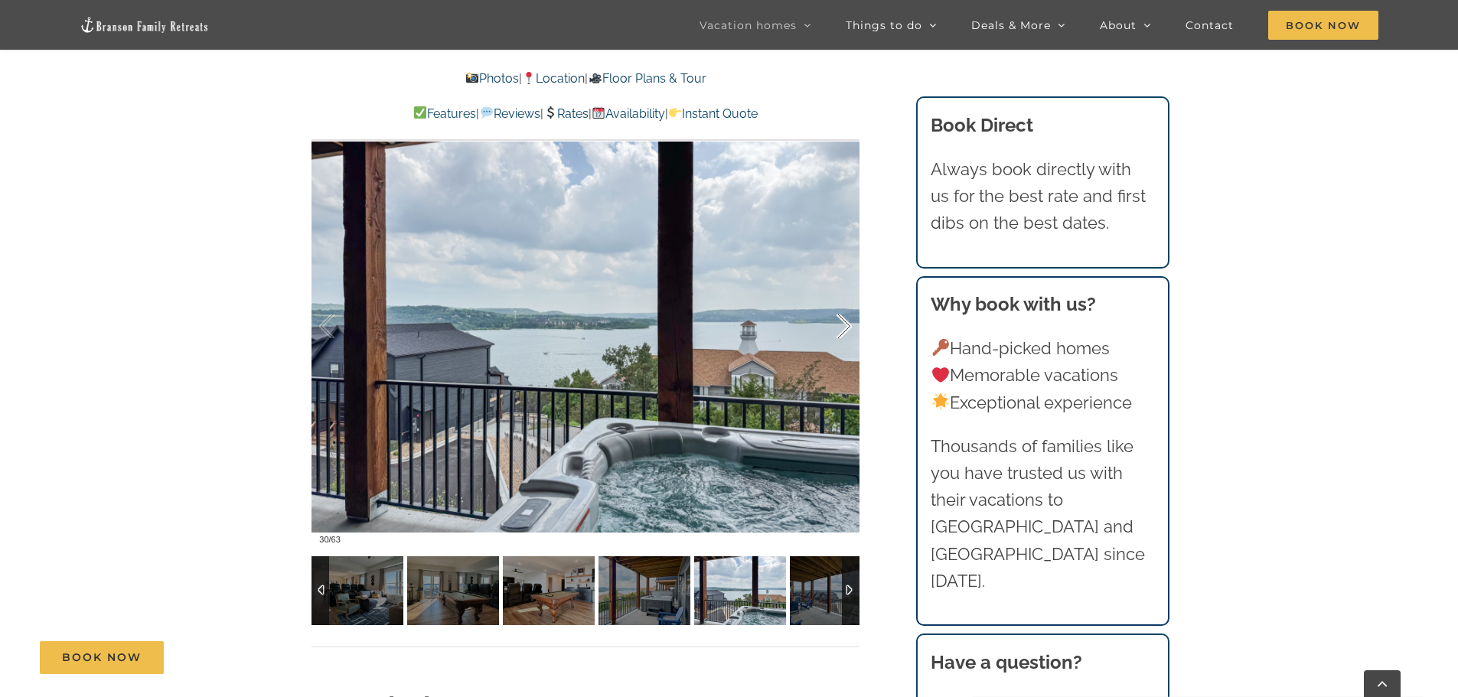
click at [841, 331] on div at bounding box center [827, 326] width 47 height 95
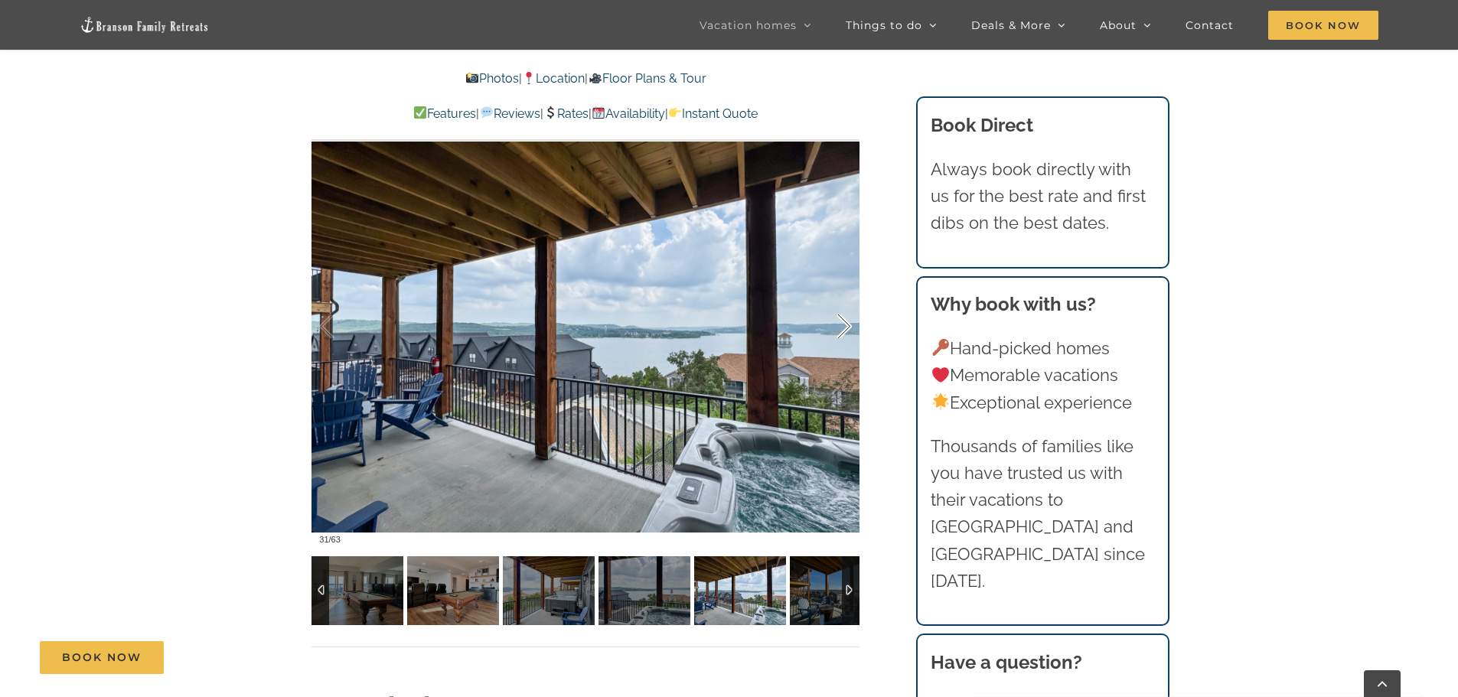
click at [841, 331] on div at bounding box center [827, 326] width 47 height 95
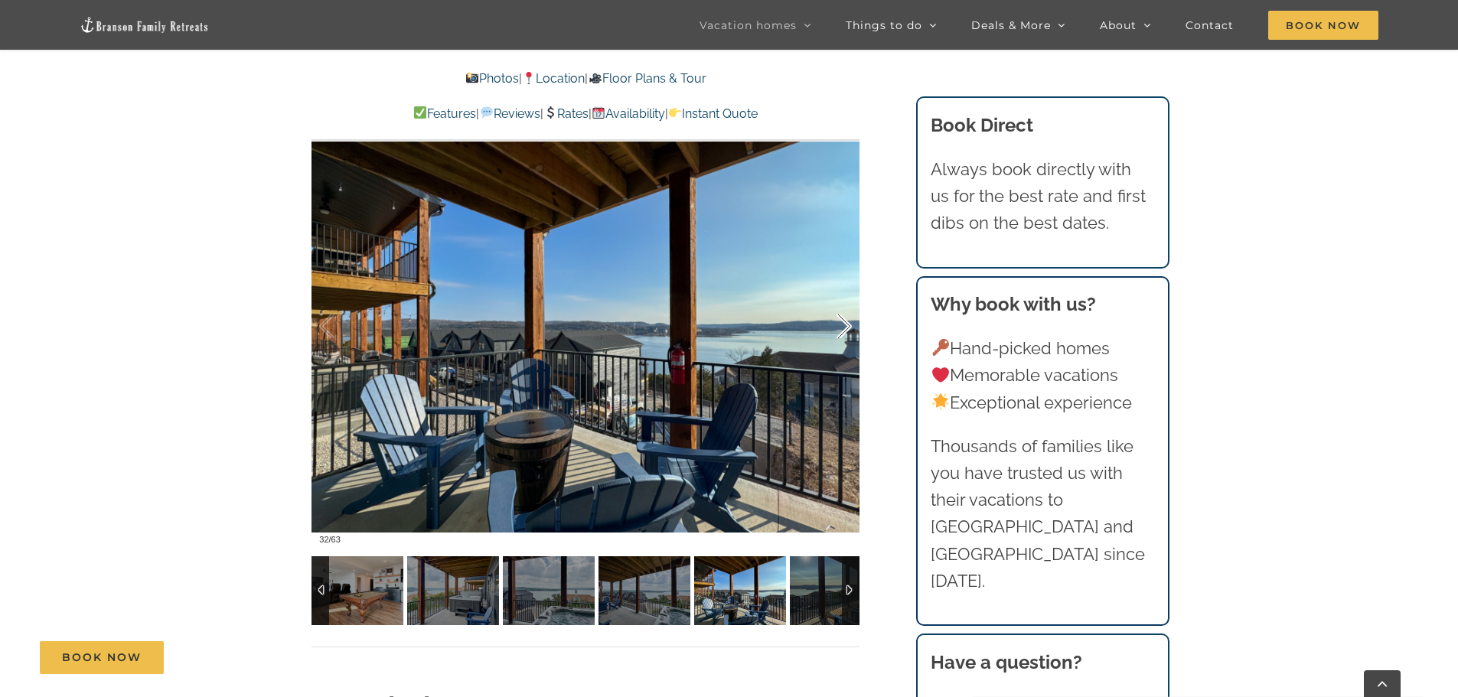
click at [841, 331] on div at bounding box center [827, 326] width 47 height 95
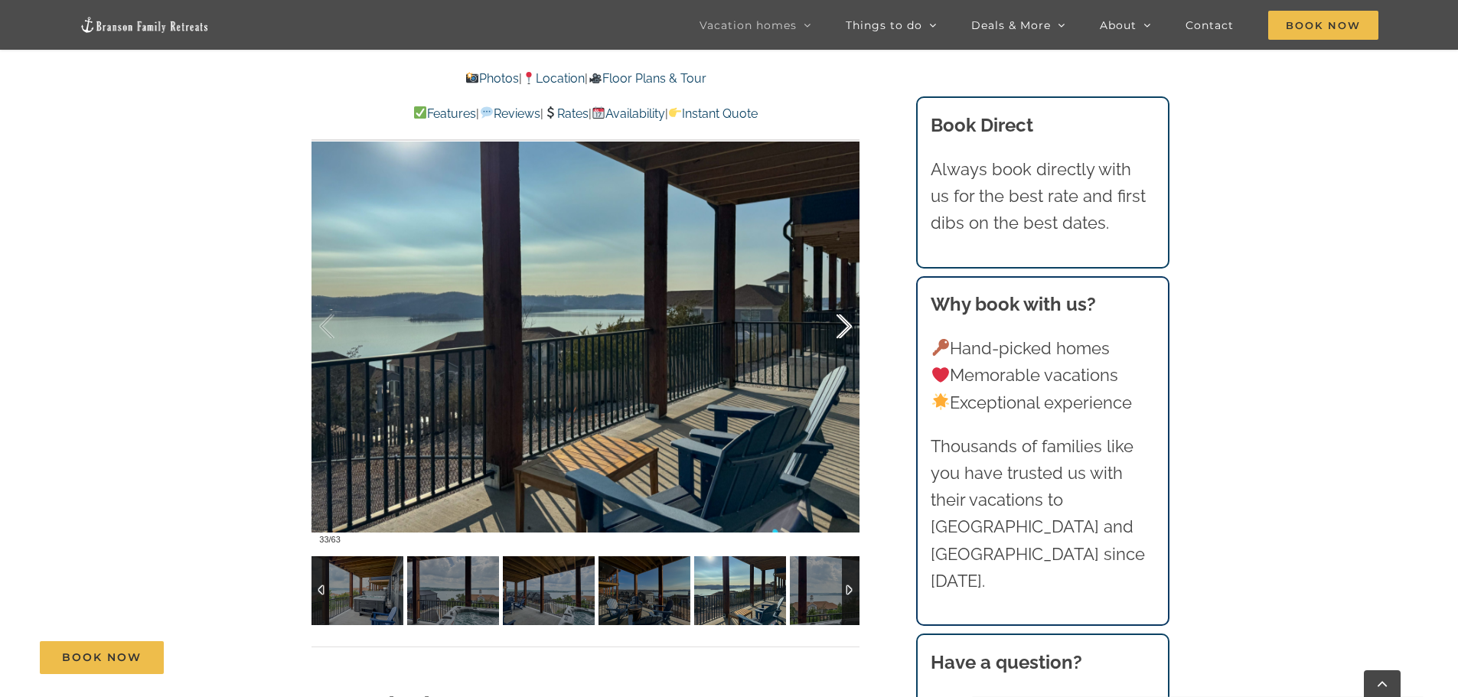
click at [841, 331] on div at bounding box center [827, 326] width 47 height 95
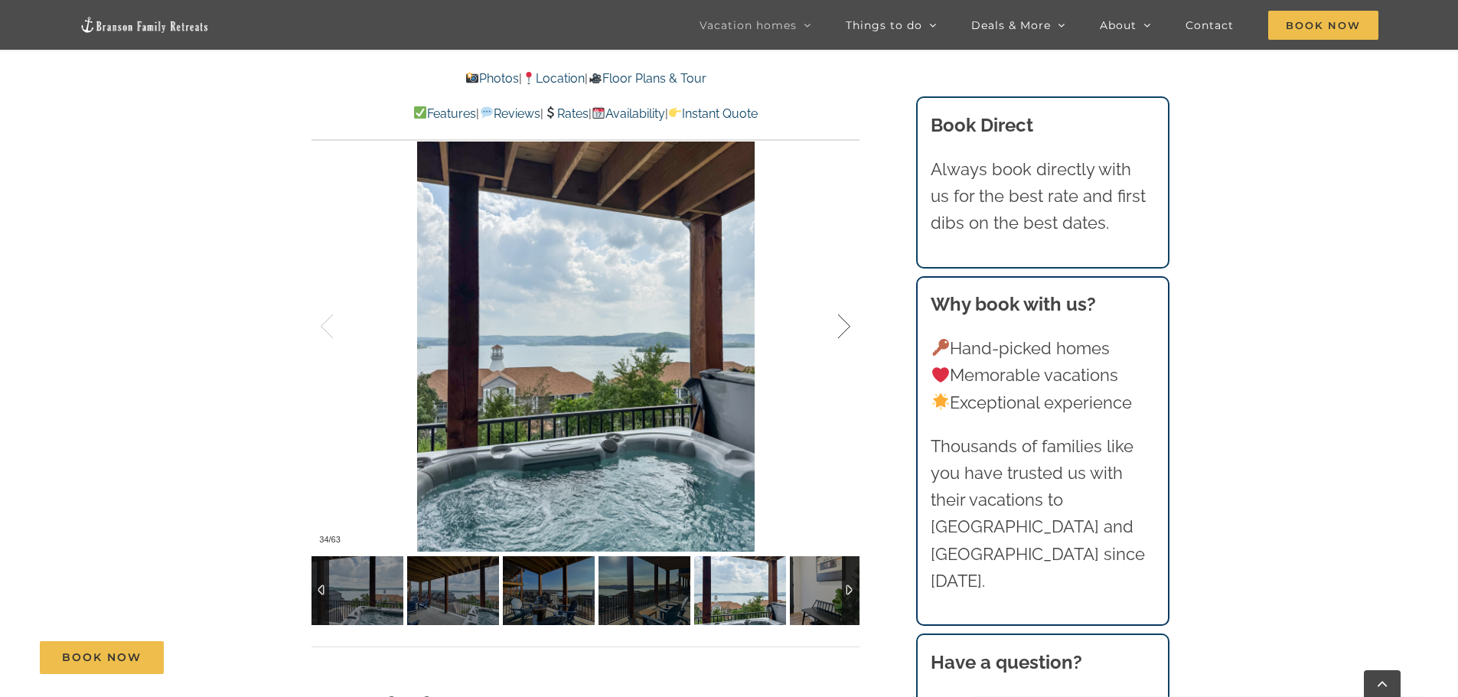
click at [841, 331] on div at bounding box center [827, 326] width 47 height 95
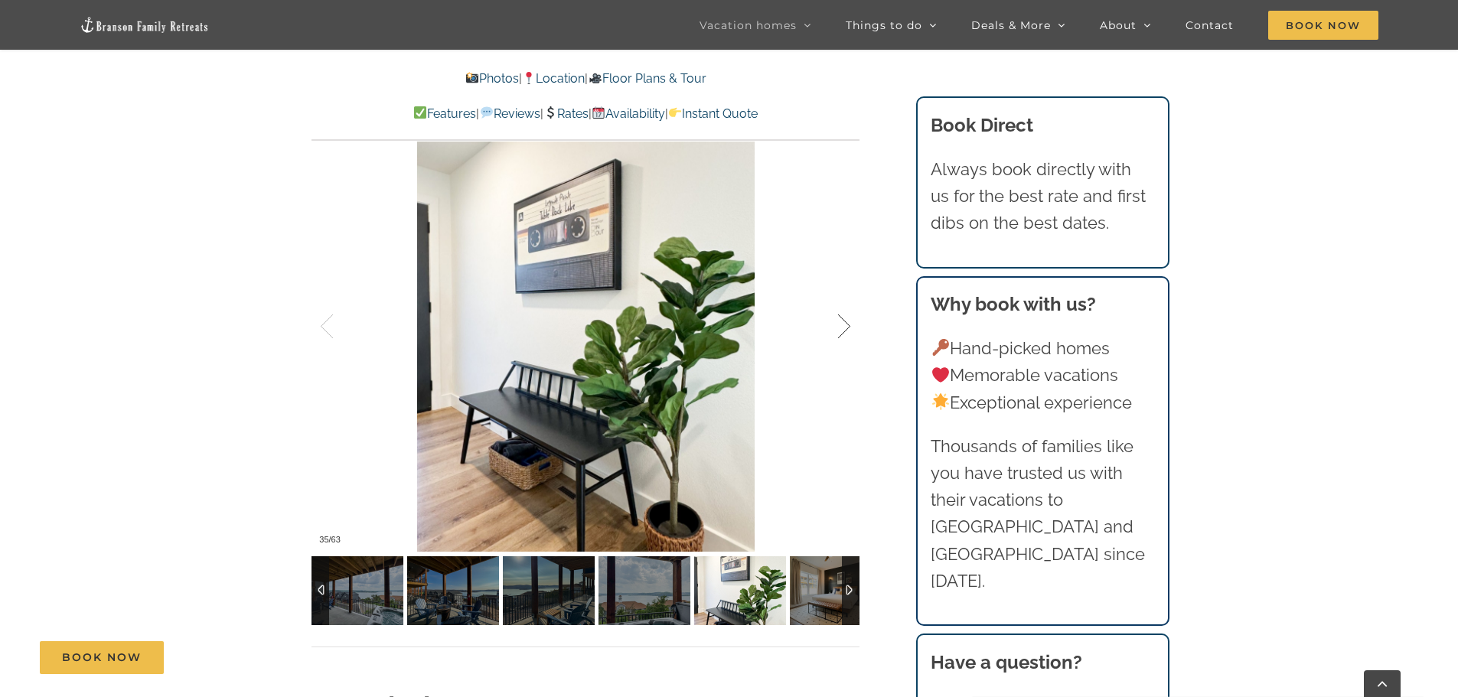
click at [841, 331] on div at bounding box center [827, 326] width 47 height 95
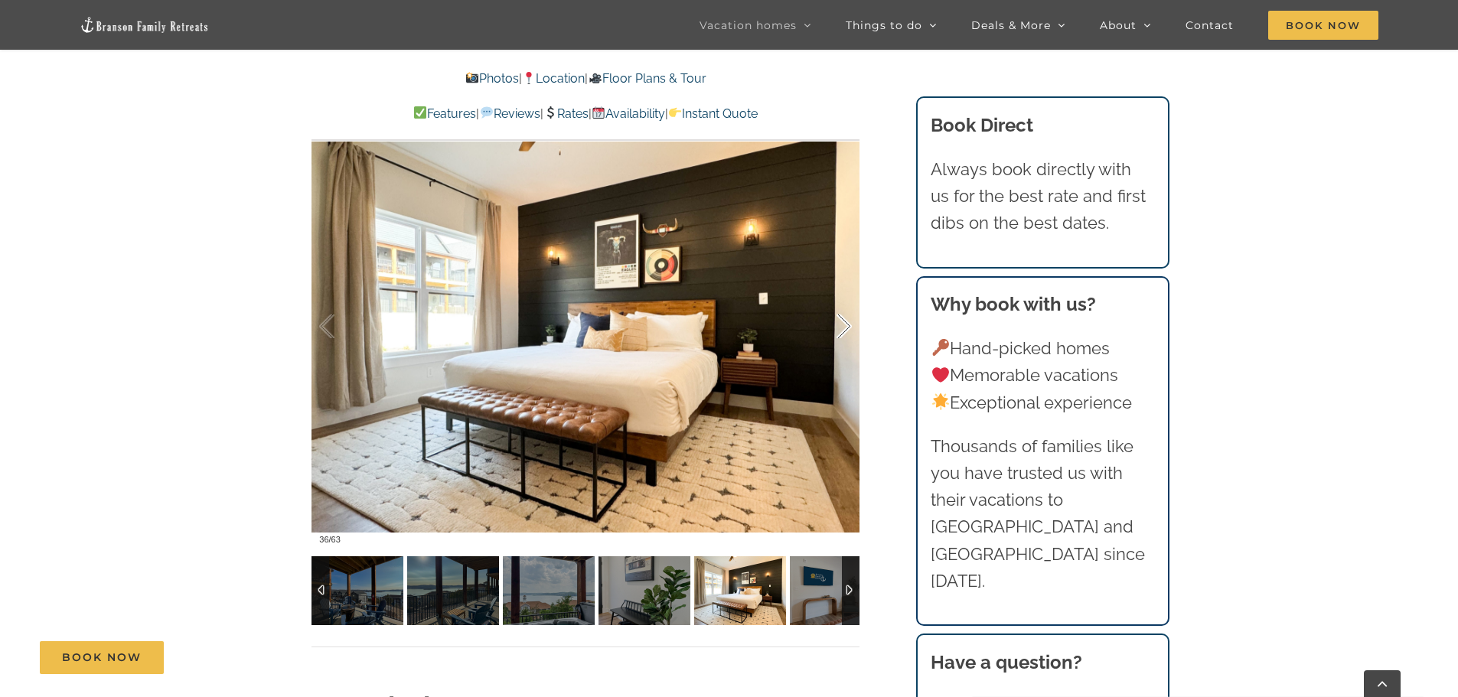
click at [845, 330] on div at bounding box center [827, 326] width 47 height 95
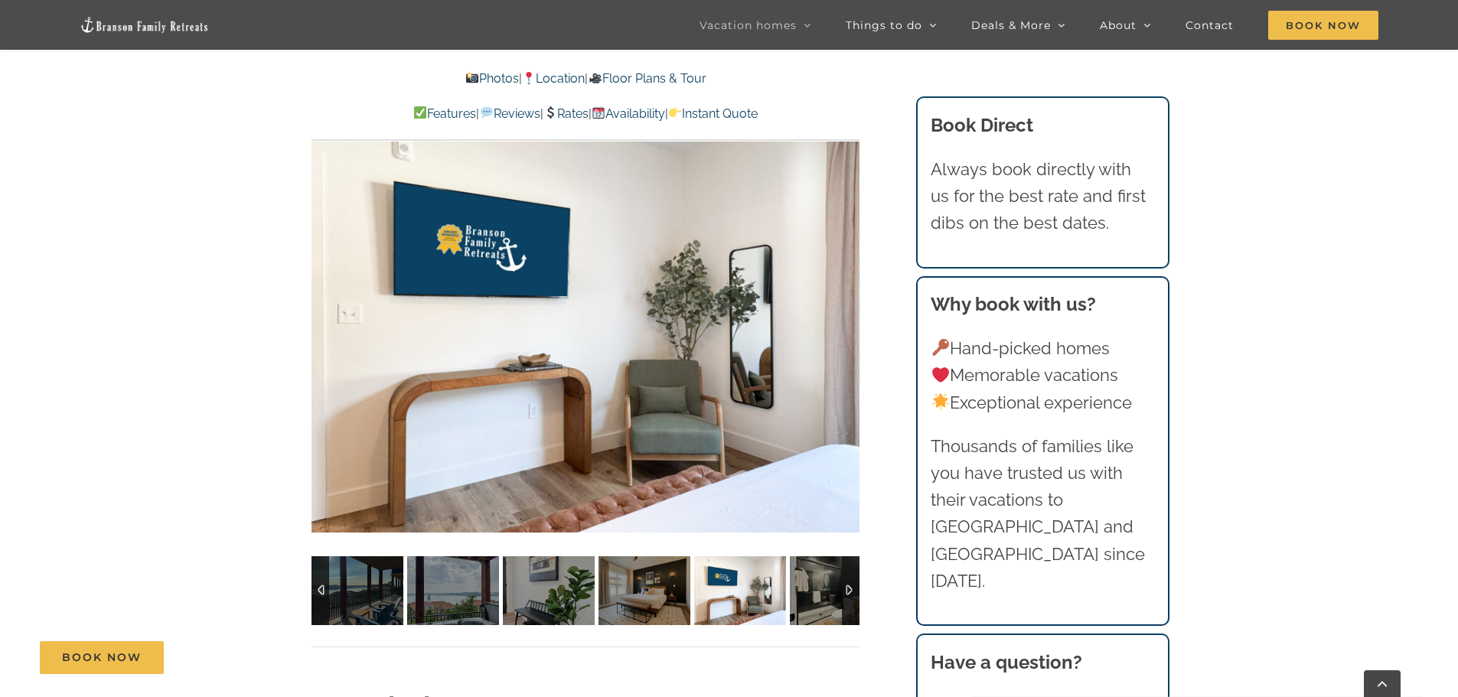
click at [667, 77] on link "Floor Plans & Tour" at bounding box center [647, 78] width 118 height 15
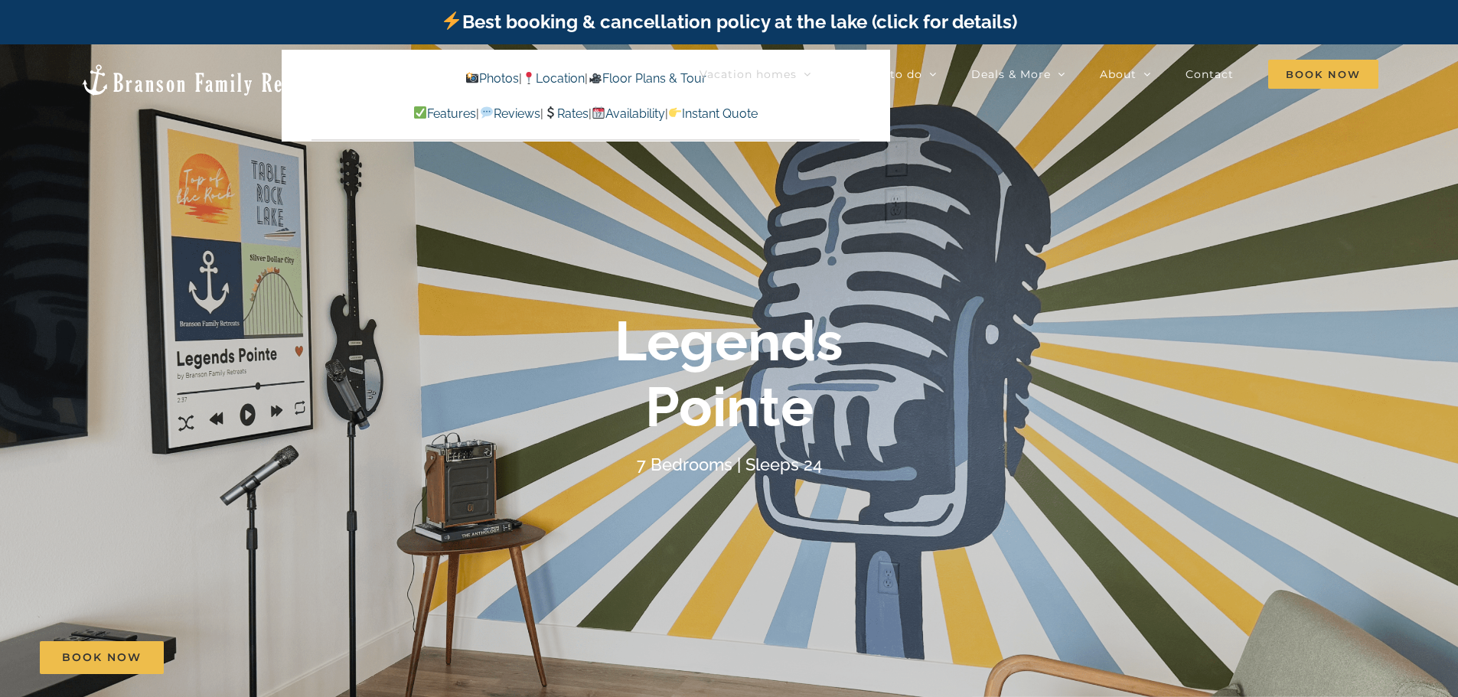
scroll to position [1089, 0]
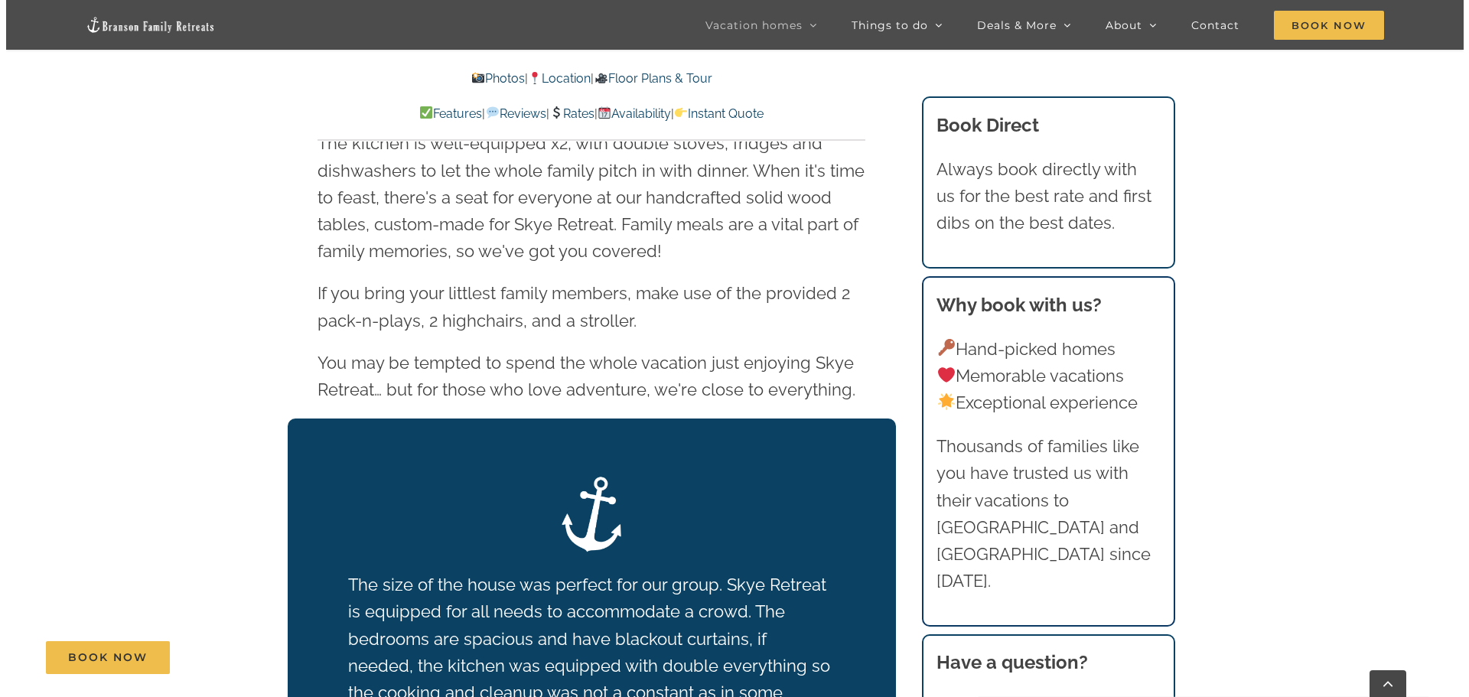
scroll to position [2482, 0]
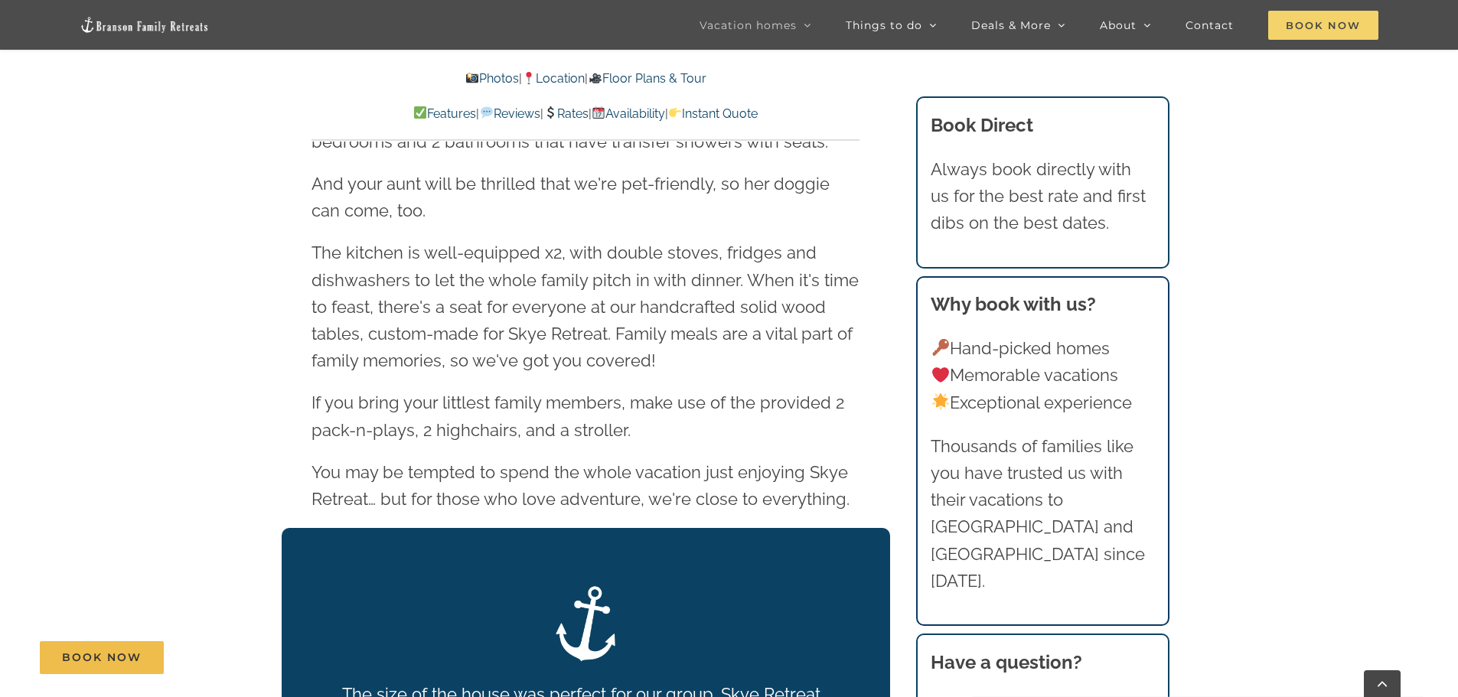
click at [1326, 15] on span "Book Now" at bounding box center [1323, 25] width 110 height 29
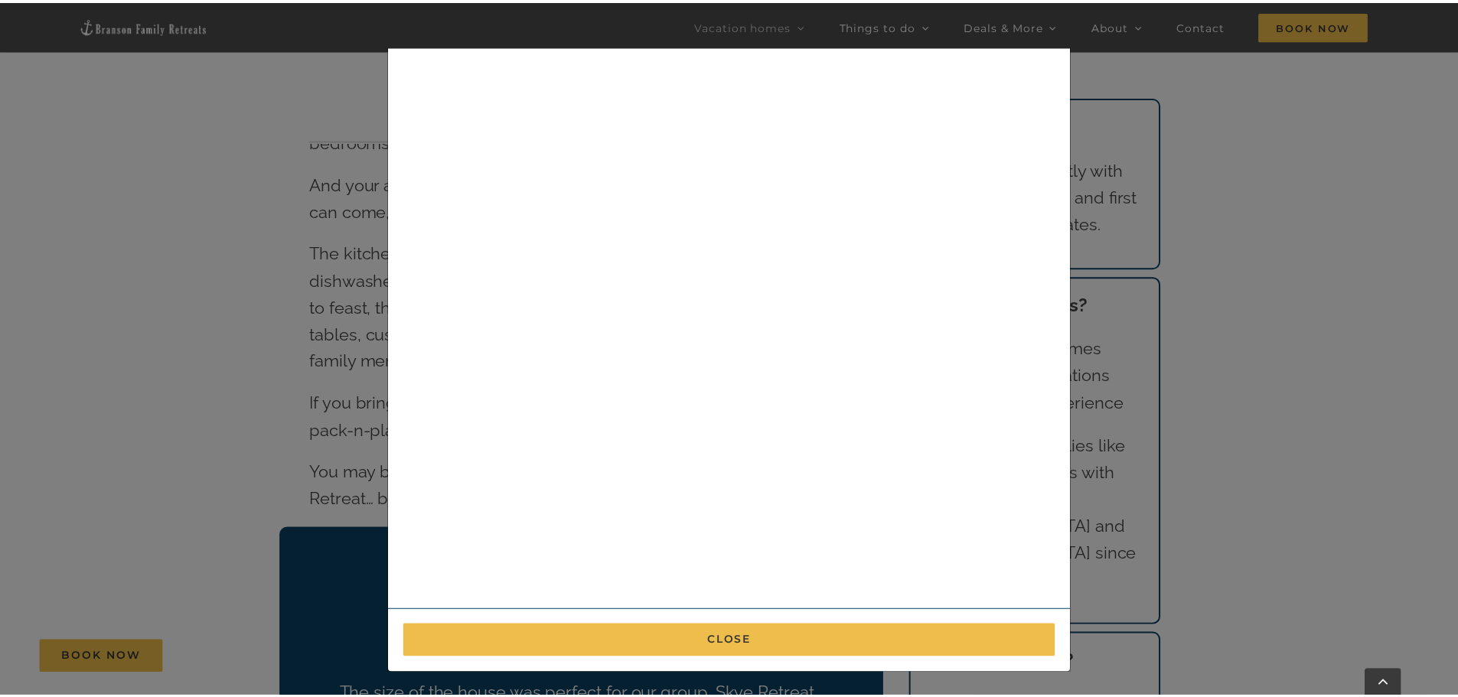
scroll to position [0, 0]
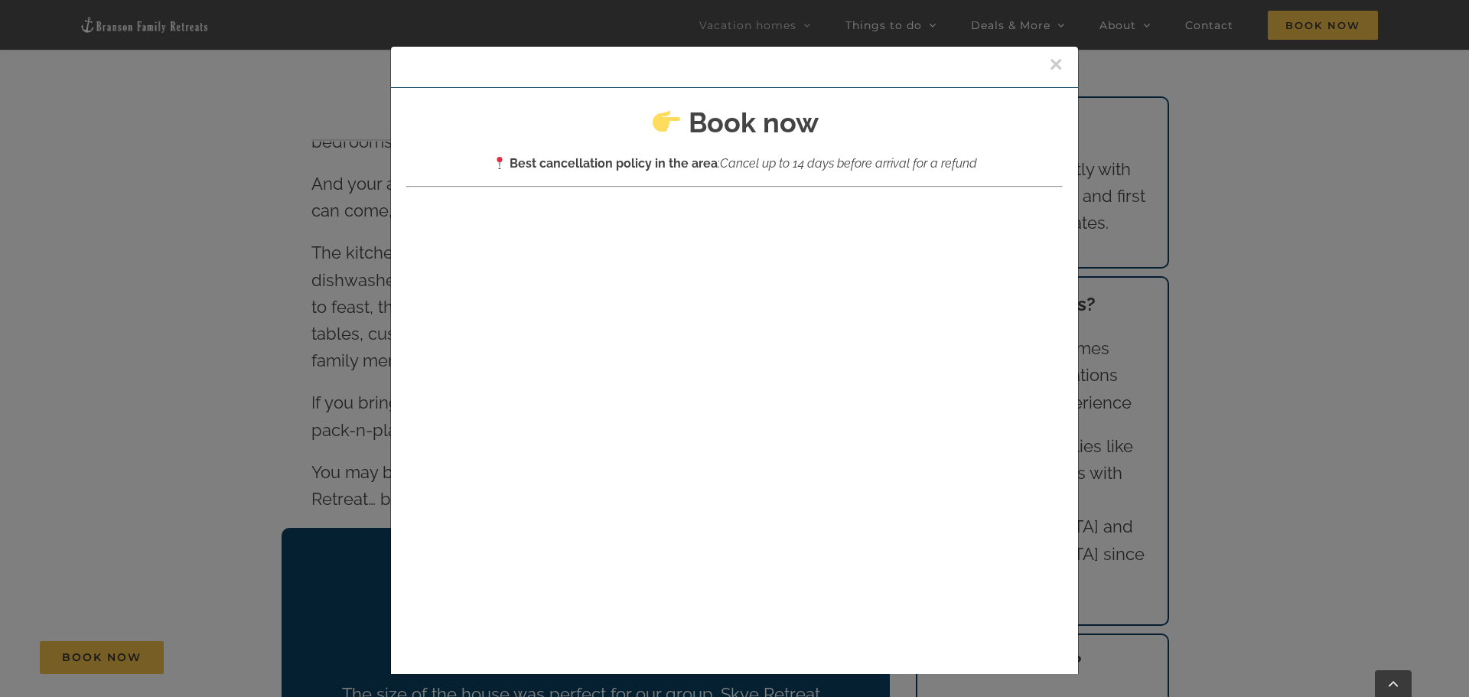
click at [1049, 68] on button "×" at bounding box center [1056, 64] width 14 height 23
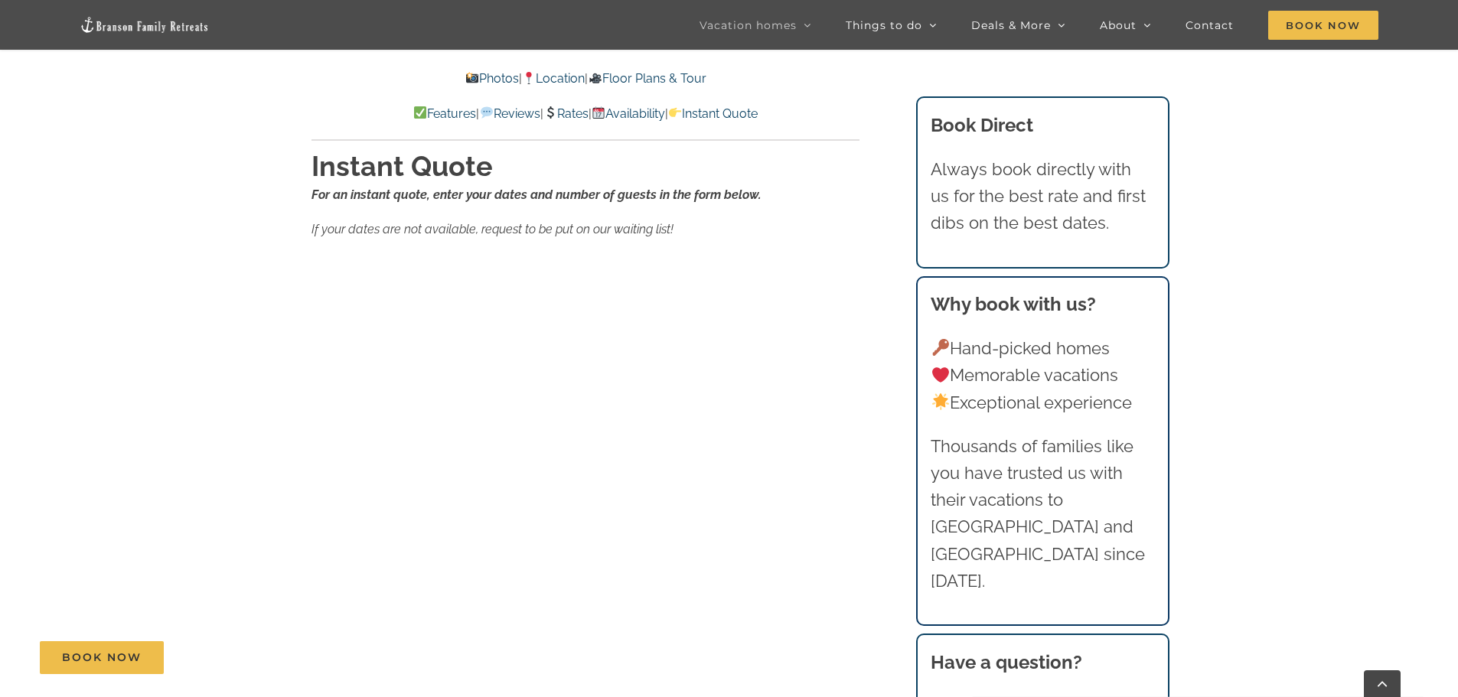
scroll to position [10295, 0]
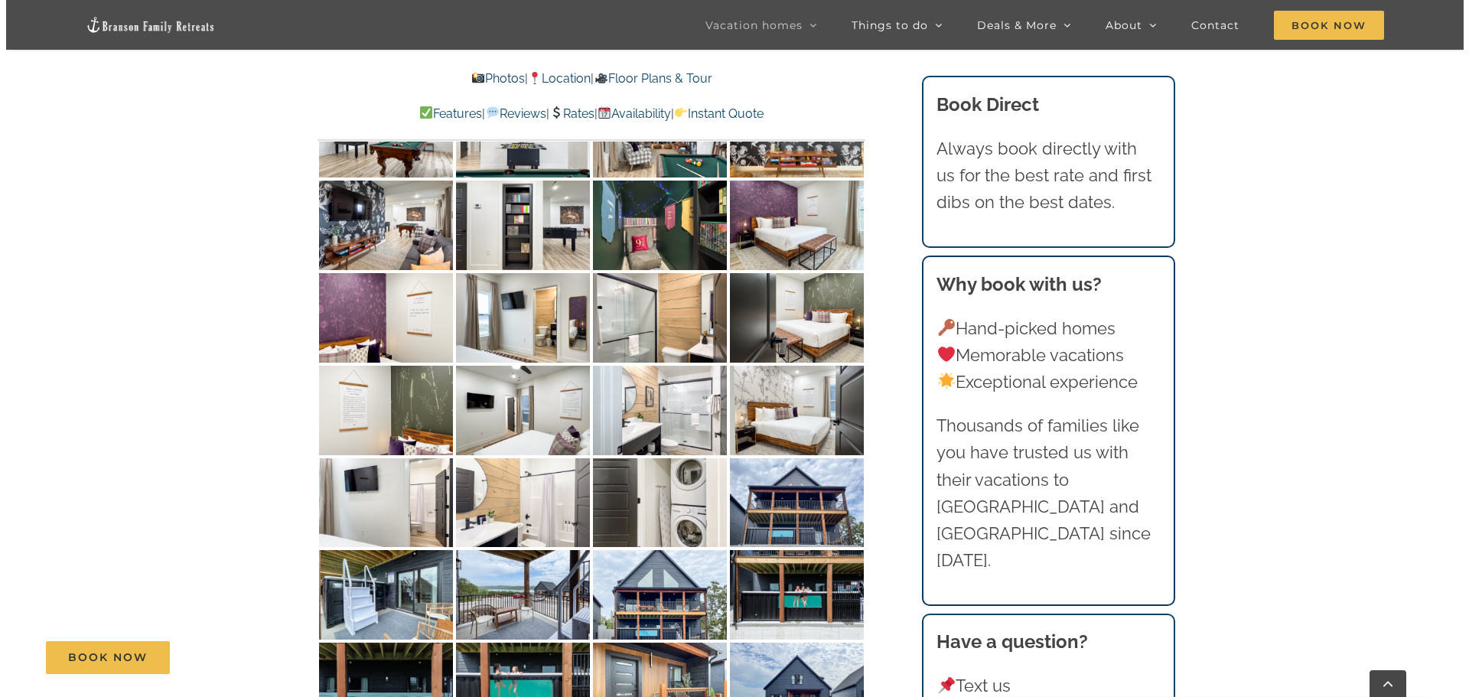
scroll to position [5985, 0]
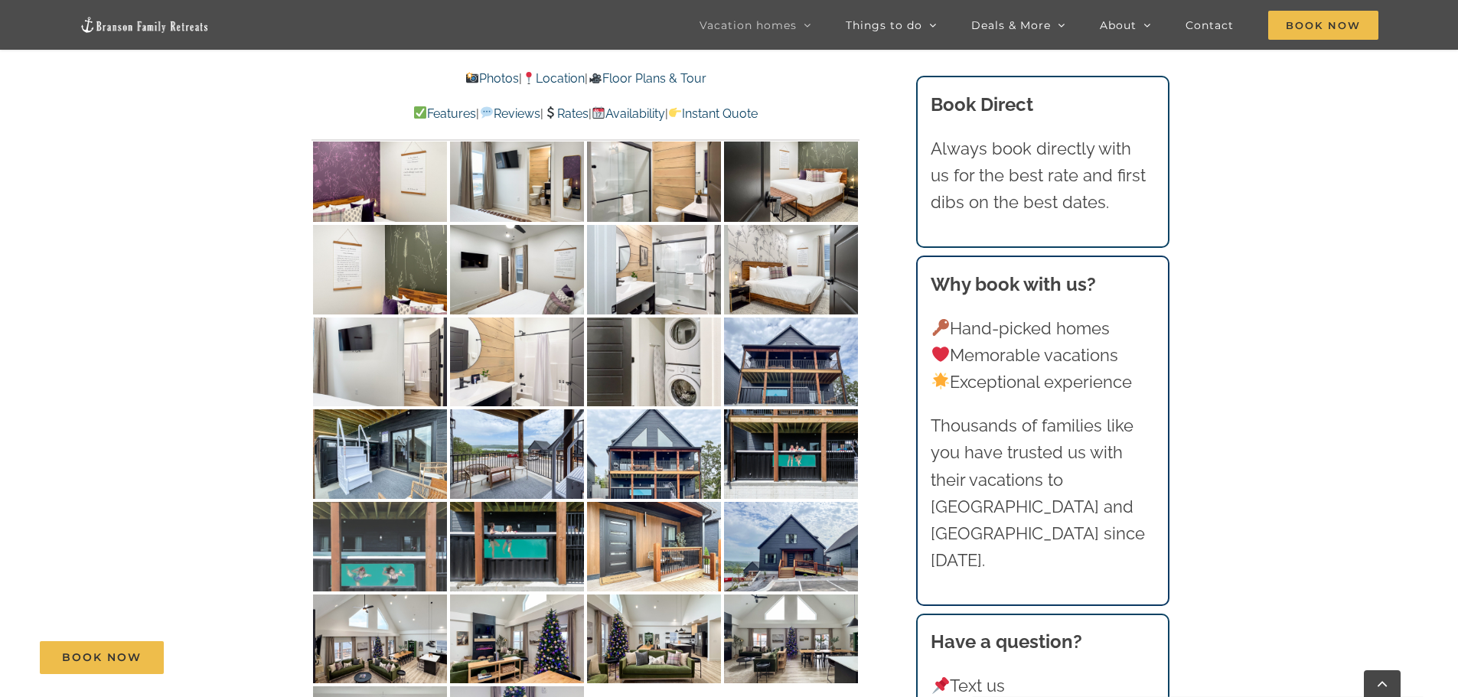
click at [381, 502] on img at bounding box center [380, 547] width 134 height 90
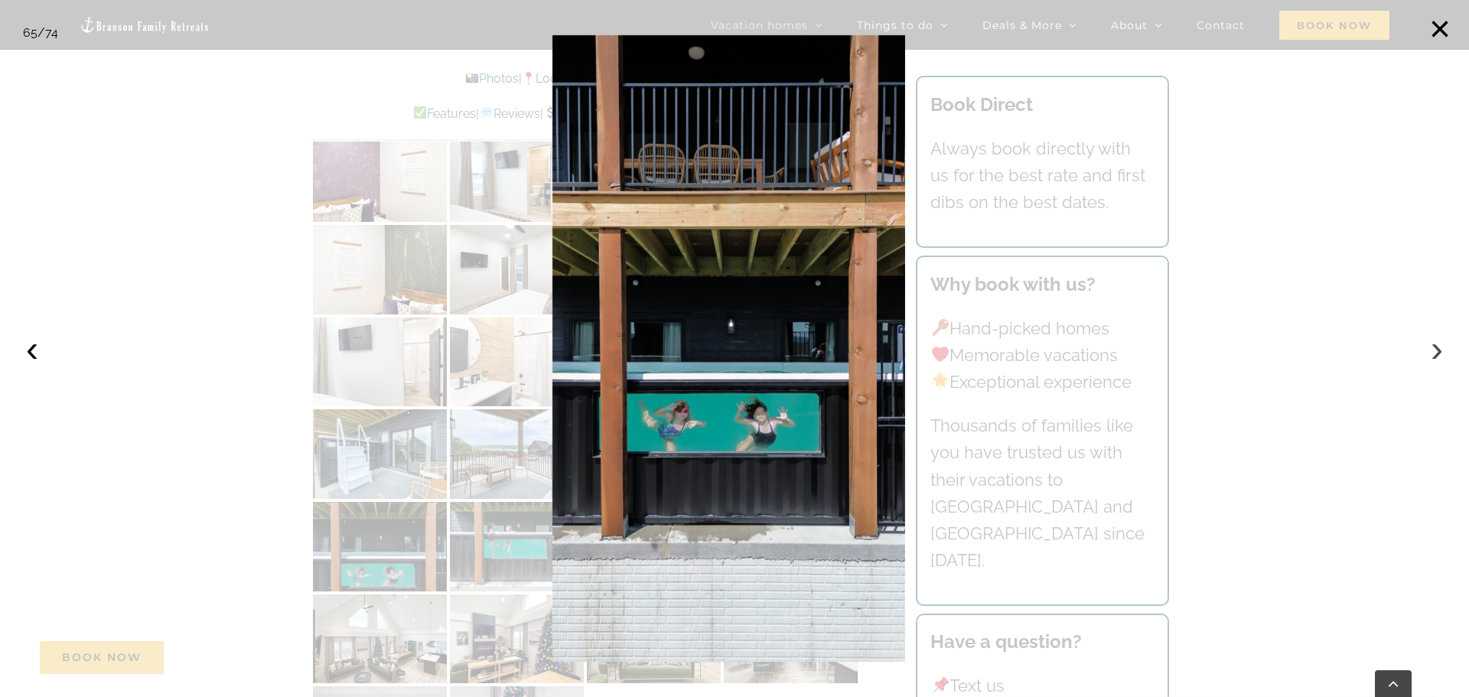
click at [1436, 350] on button "›" at bounding box center [1437, 349] width 34 height 34
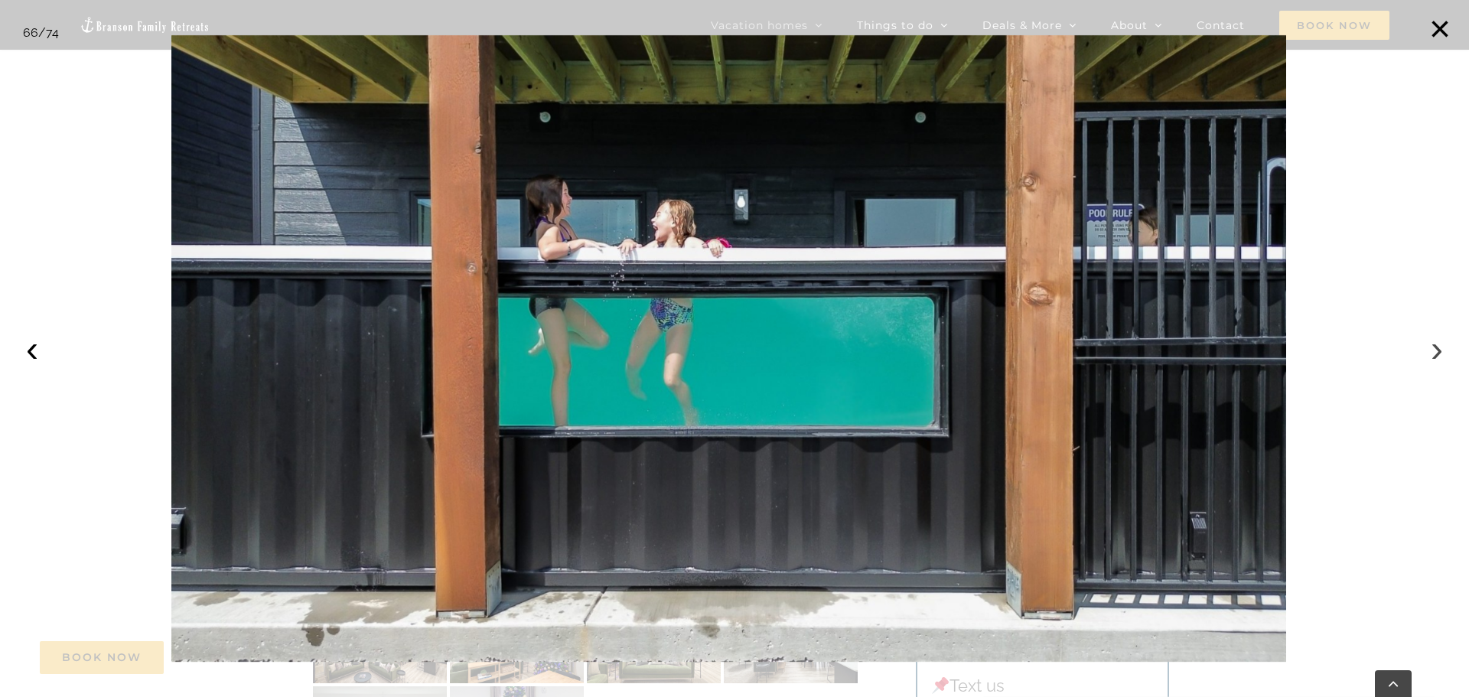
click at [1439, 348] on button "›" at bounding box center [1437, 349] width 34 height 34
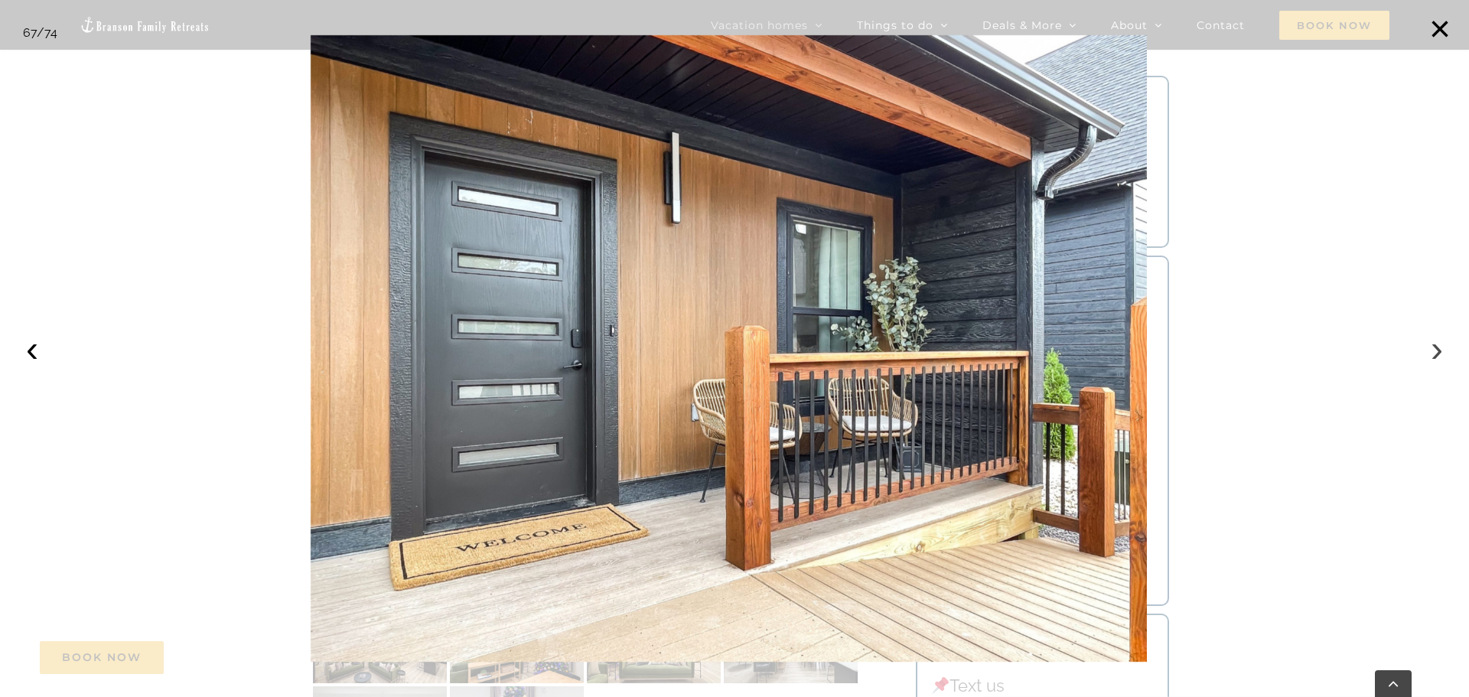
click at [1439, 348] on button "›" at bounding box center [1437, 349] width 34 height 34
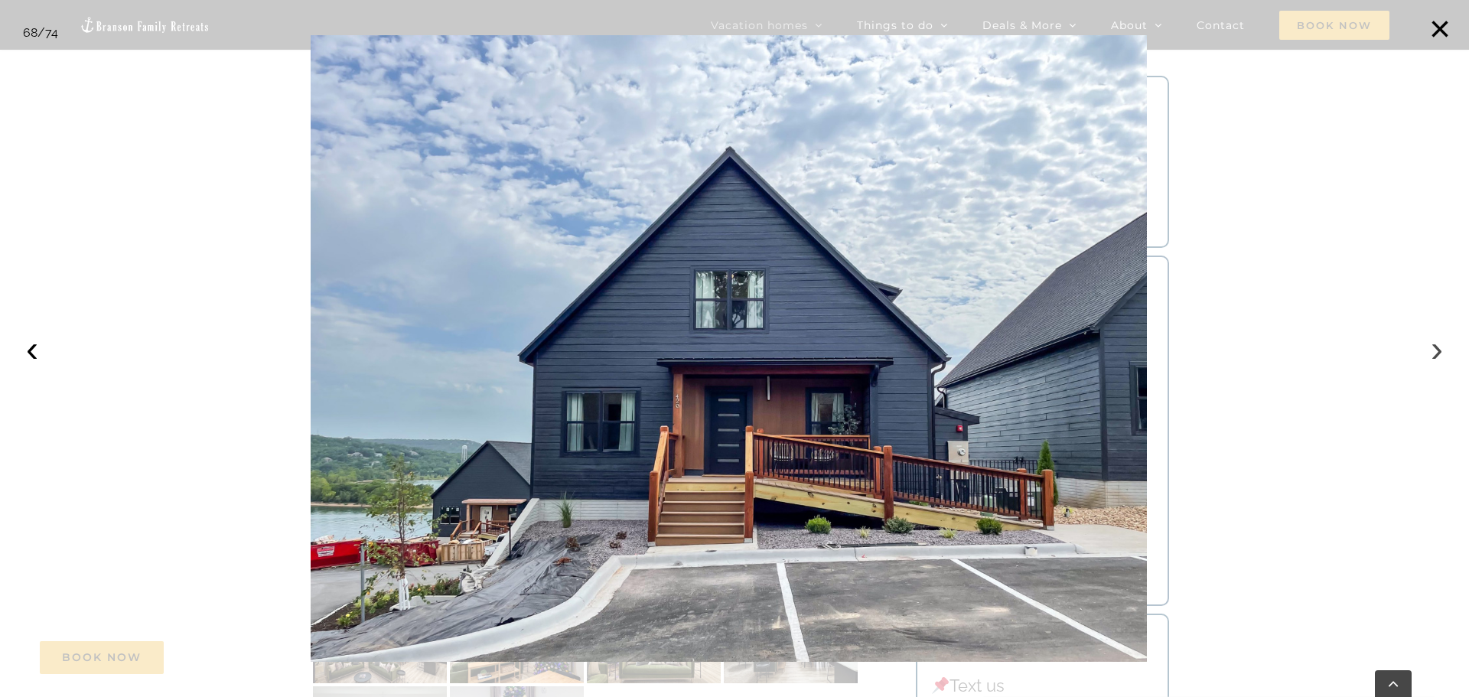
click at [1439, 348] on button "›" at bounding box center [1437, 349] width 34 height 34
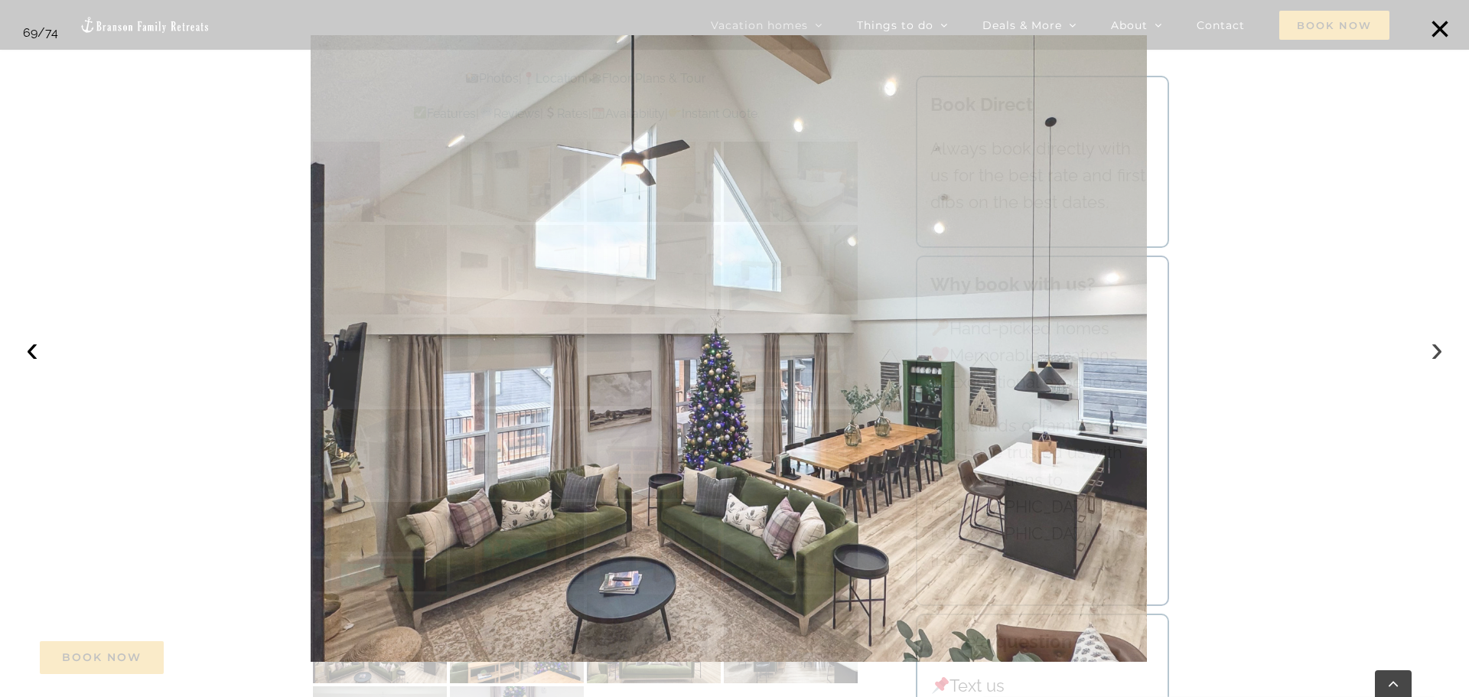
click at [1439, 348] on button "›" at bounding box center [1437, 349] width 34 height 34
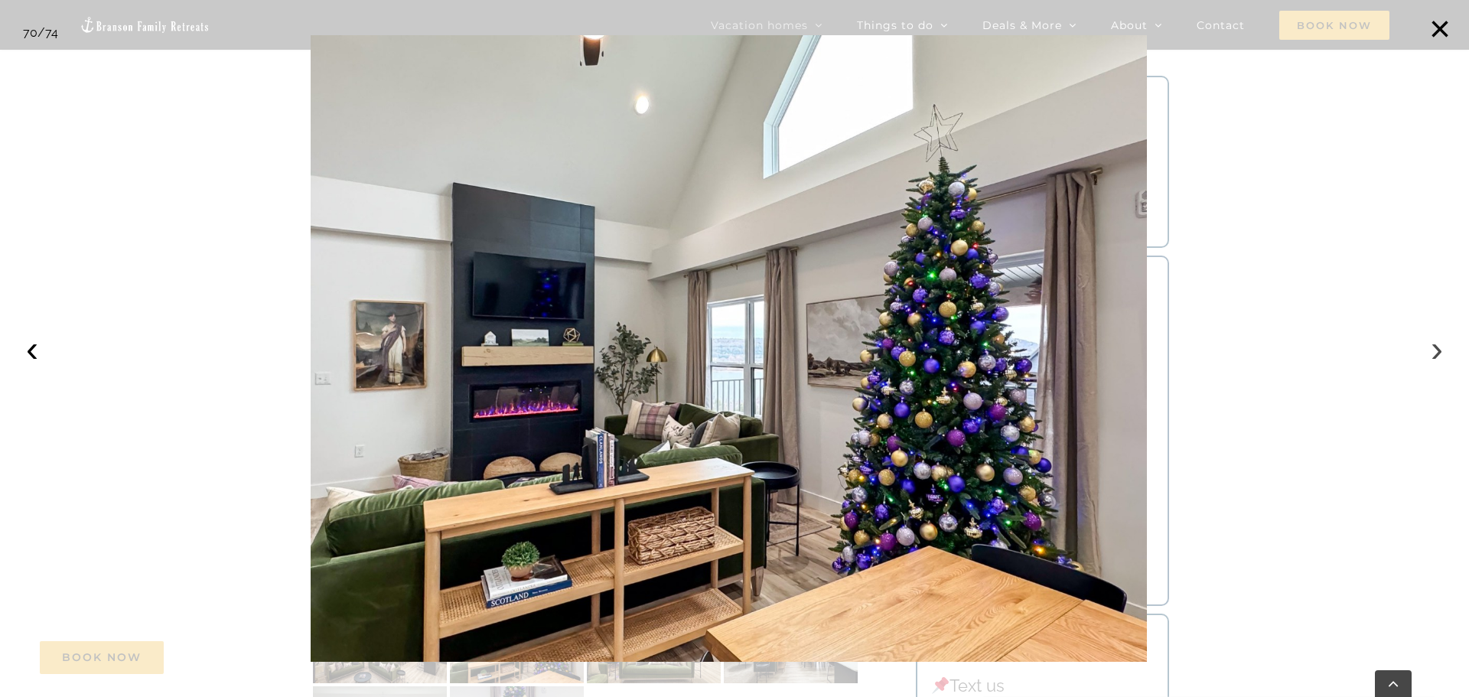
click at [1439, 348] on button "›" at bounding box center [1437, 349] width 34 height 34
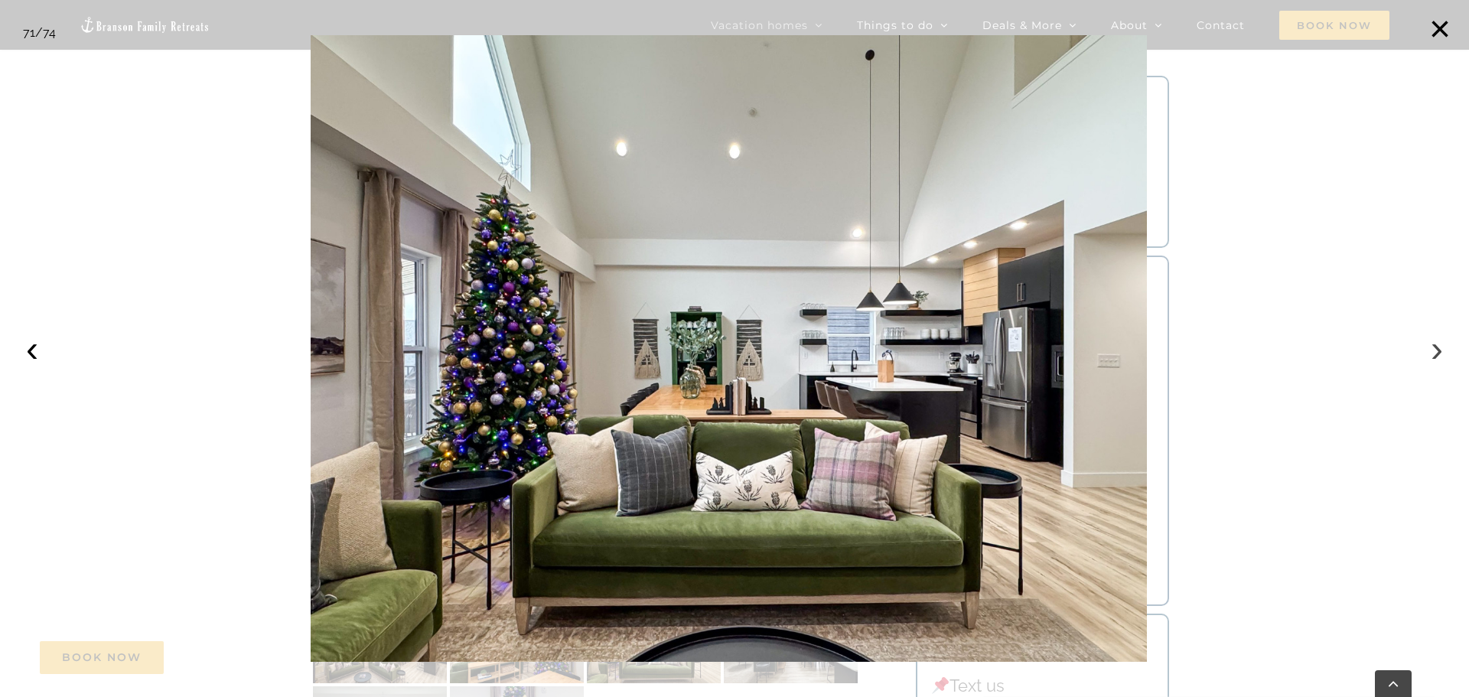
click at [1439, 348] on button "›" at bounding box center [1437, 349] width 34 height 34
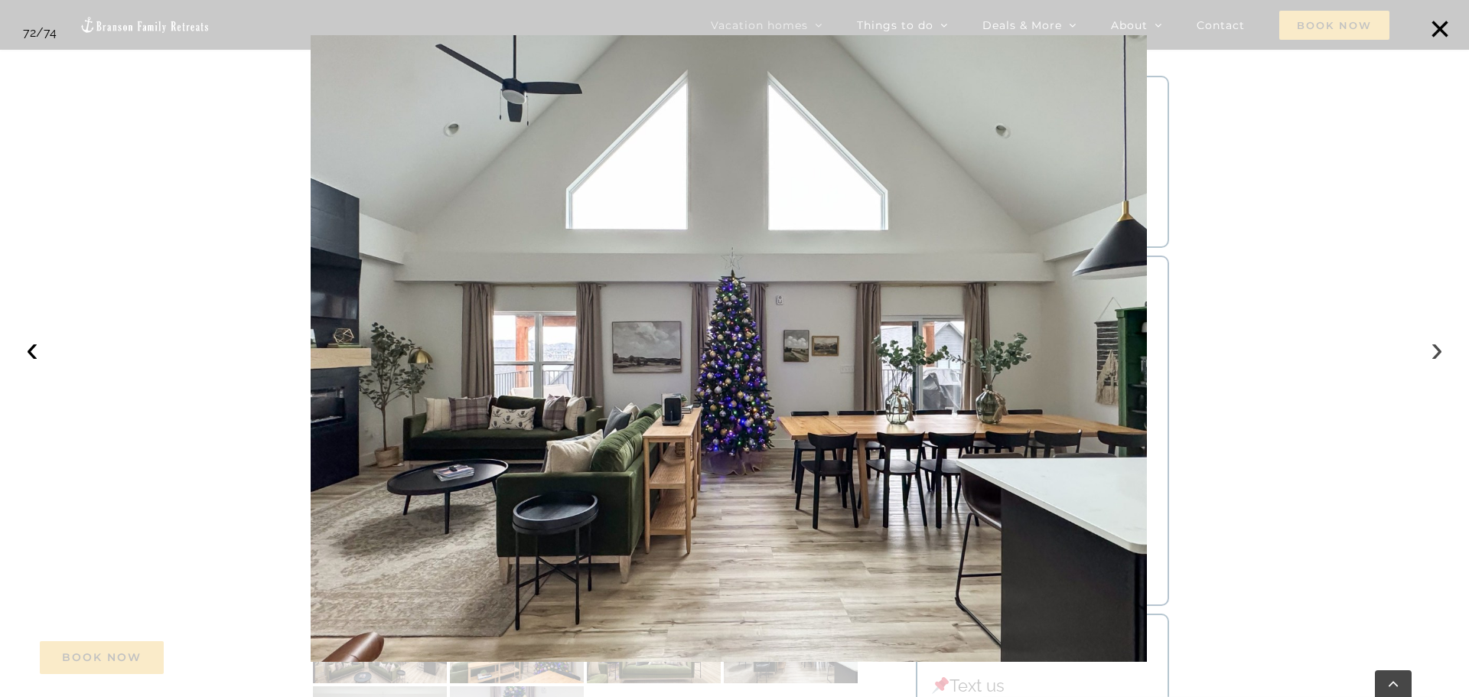
click at [1439, 348] on button "›" at bounding box center [1437, 349] width 34 height 34
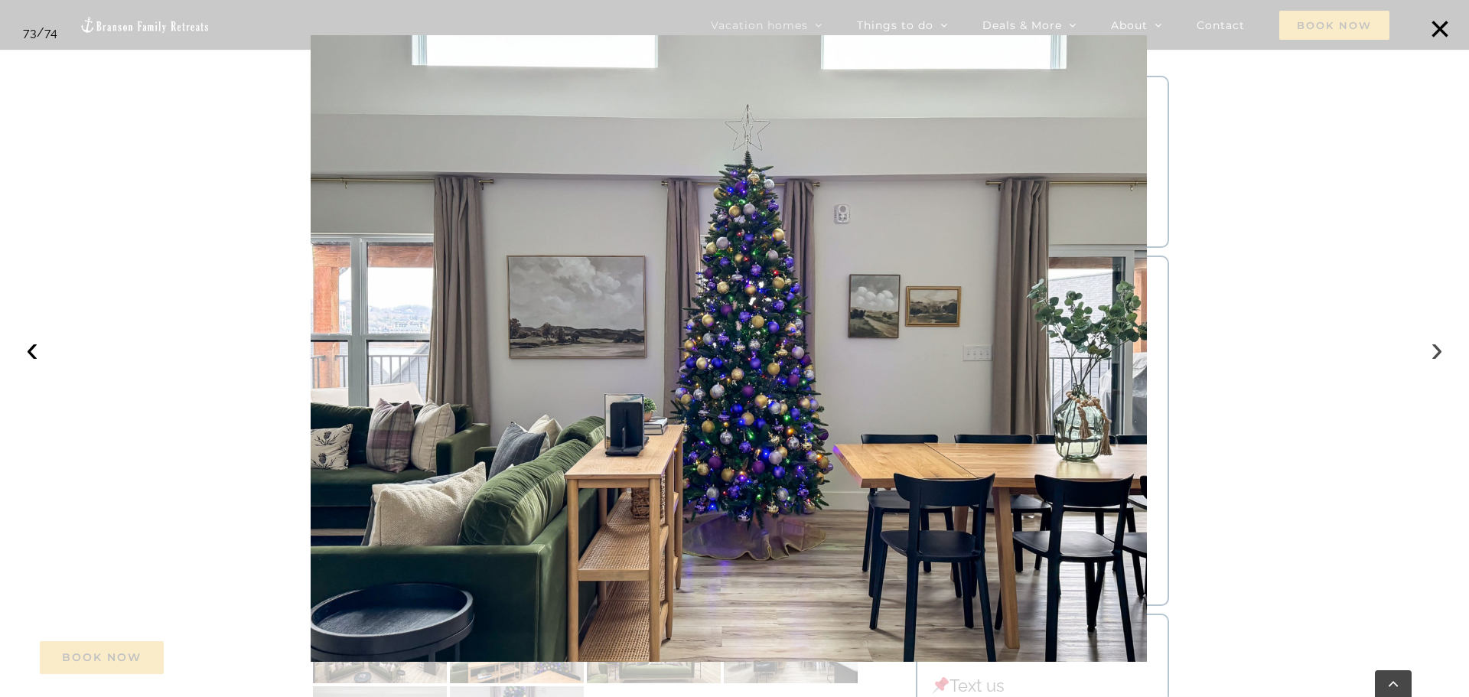
click at [1439, 348] on button "›" at bounding box center [1437, 349] width 34 height 34
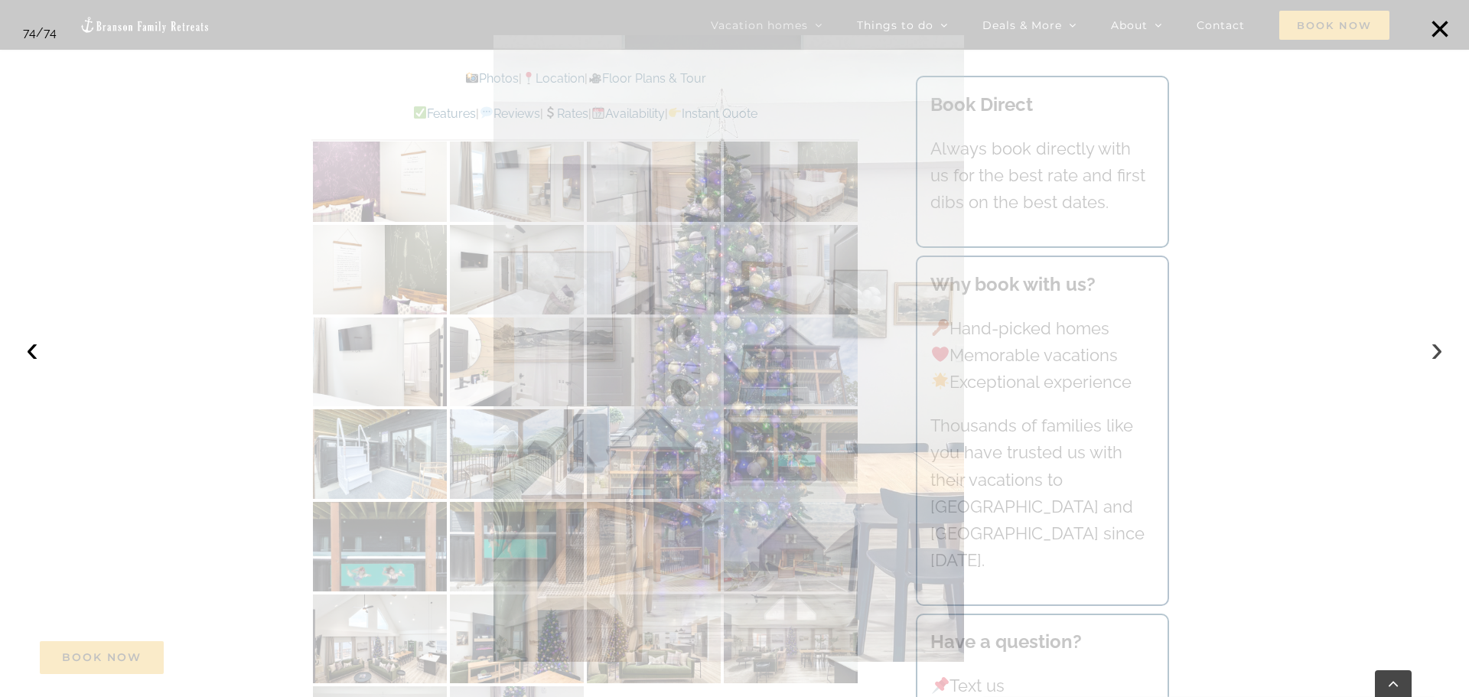
click at [1439, 348] on button "›" at bounding box center [1437, 349] width 34 height 34
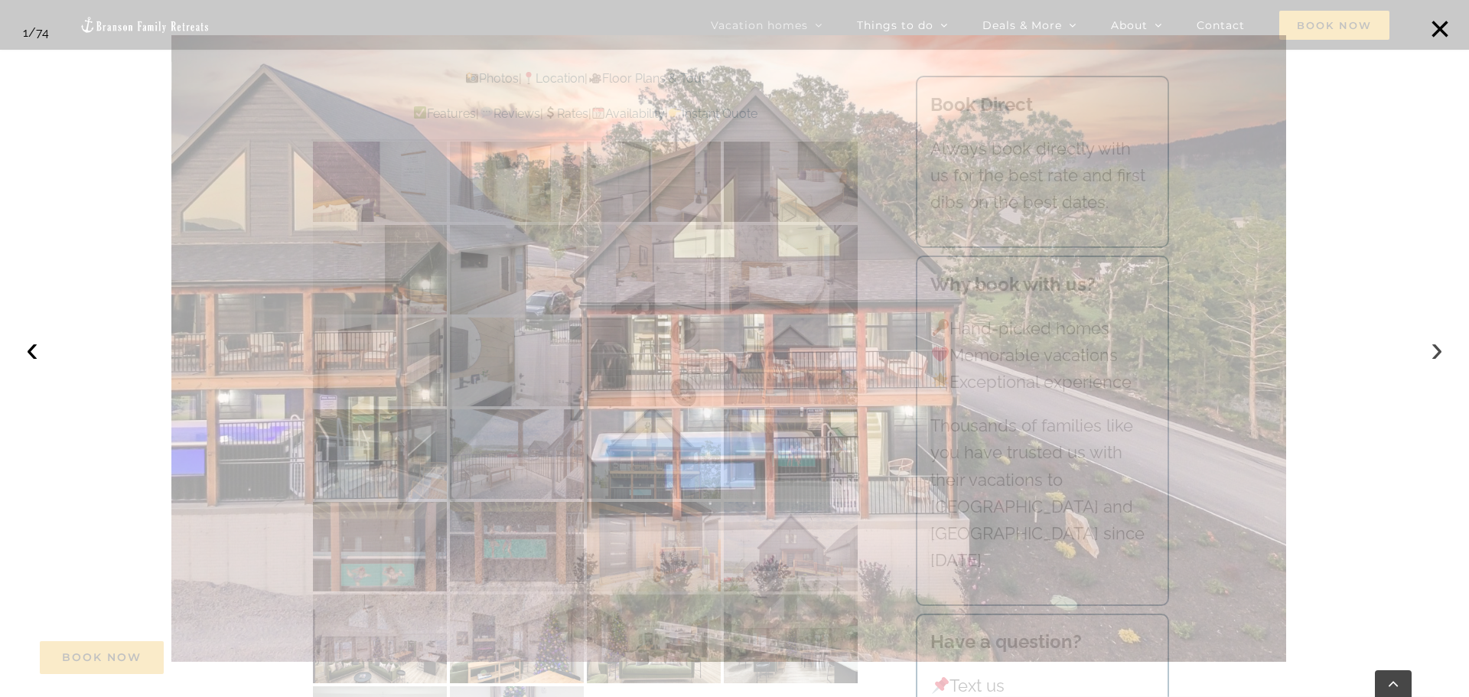
click at [1439, 348] on button "›" at bounding box center [1437, 349] width 34 height 34
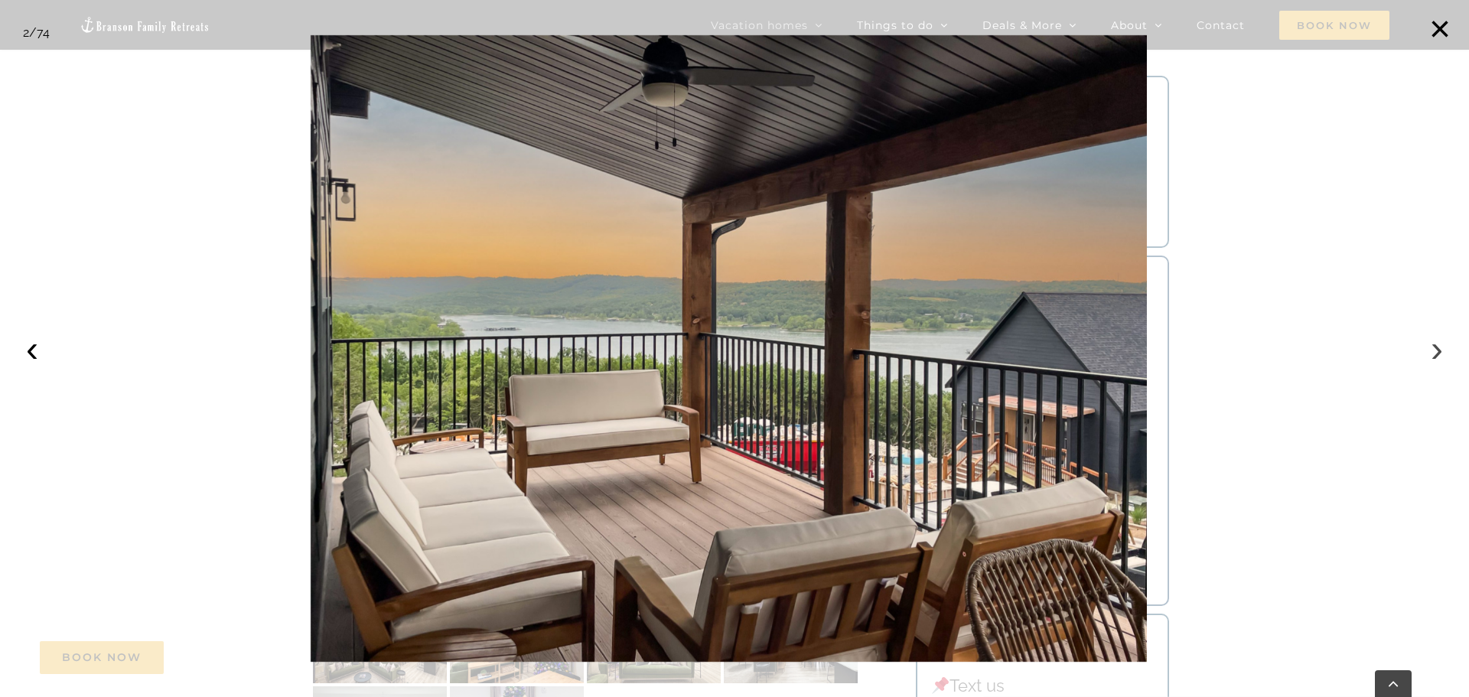
click at [1439, 348] on button "›" at bounding box center [1437, 349] width 34 height 34
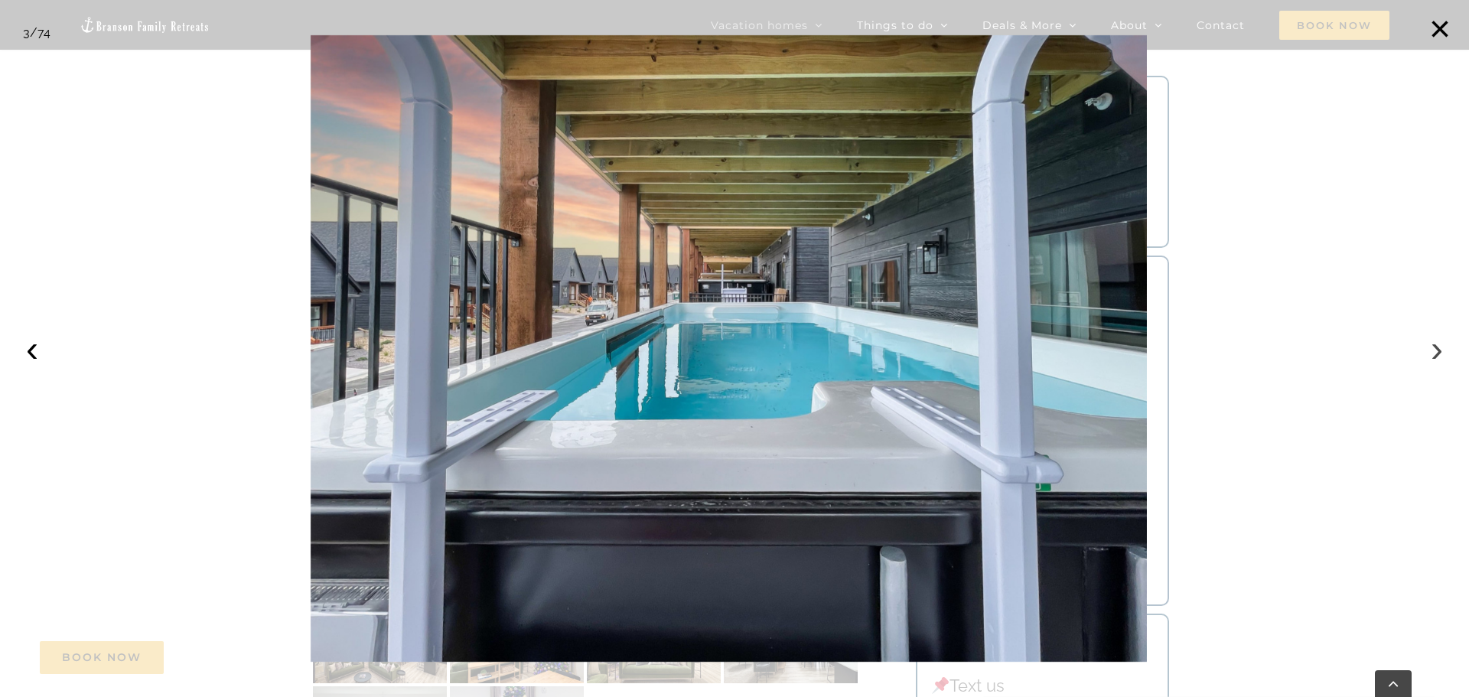
click at [1439, 348] on button "›" at bounding box center [1437, 349] width 34 height 34
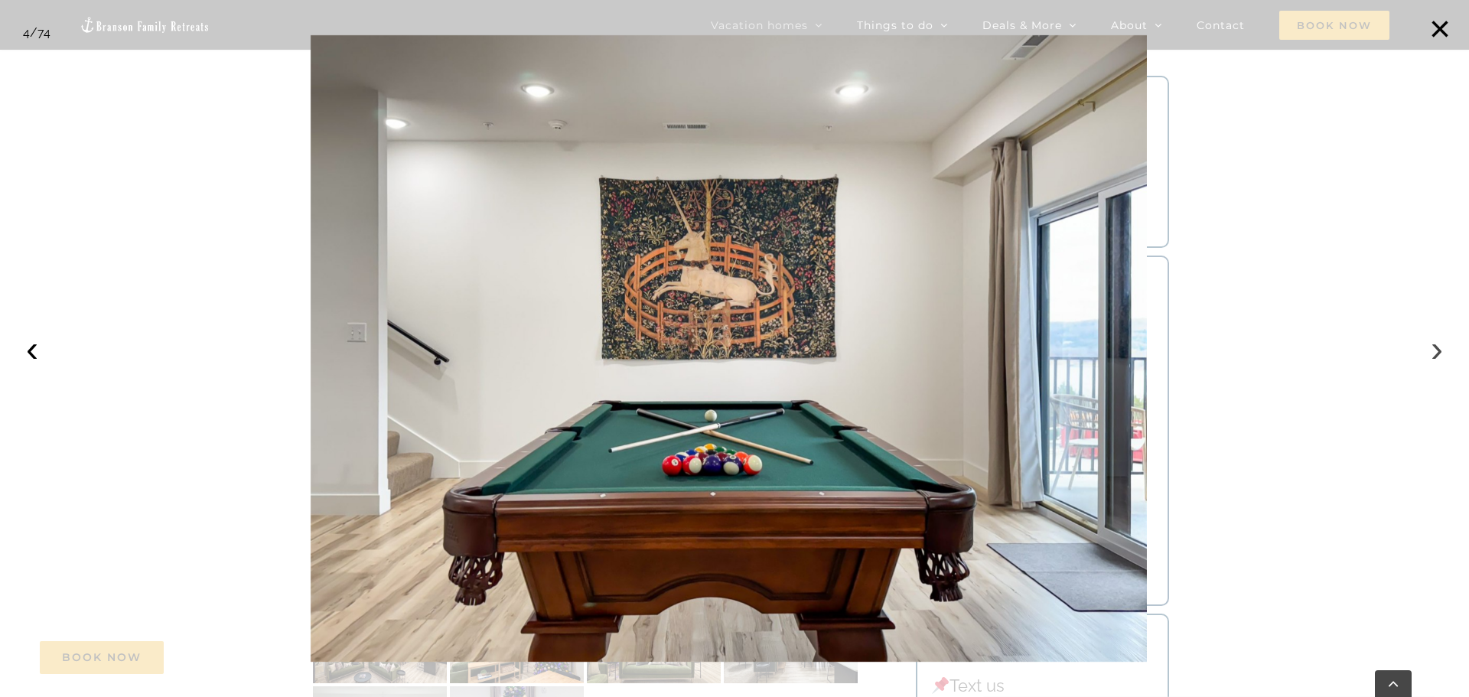
click at [1439, 348] on button "›" at bounding box center [1437, 349] width 34 height 34
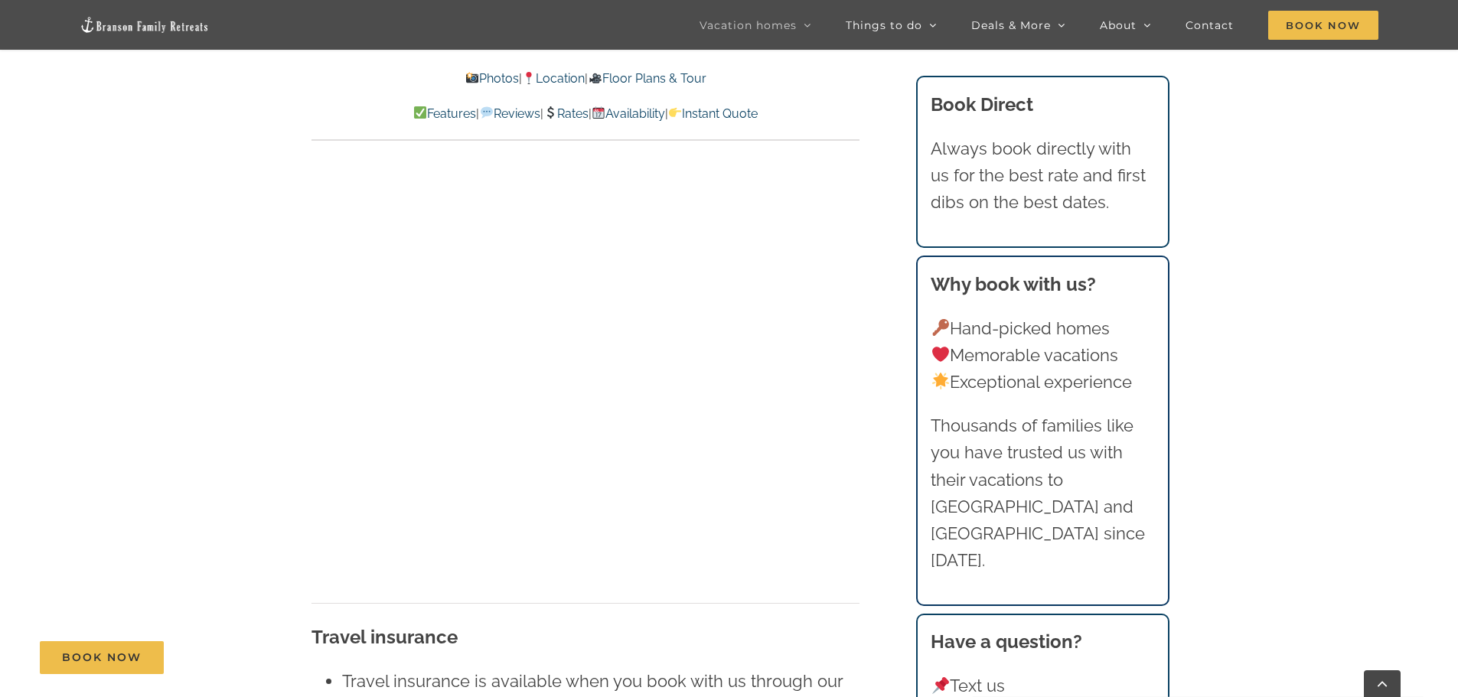
scroll to position [15343, 0]
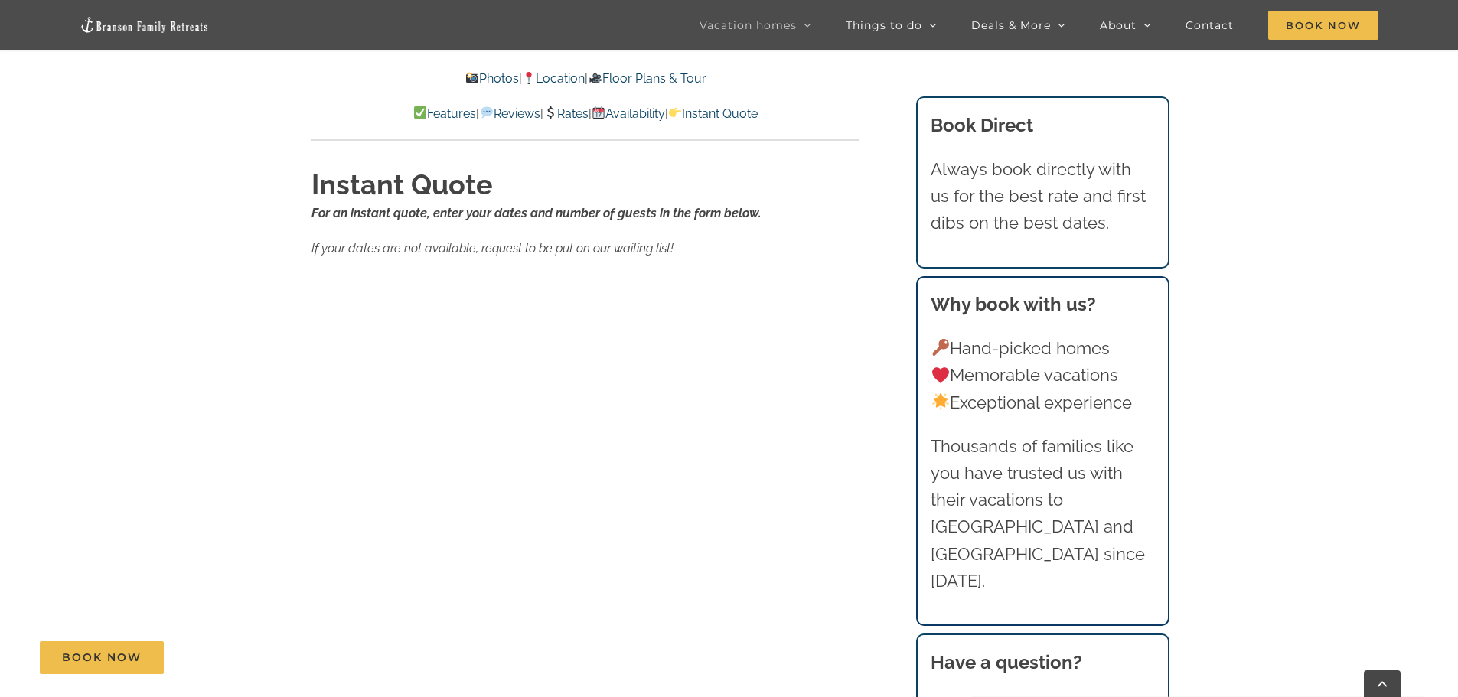
scroll to position [9324, 0]
